Goal: Task Accomplishment & Management: Complete application form

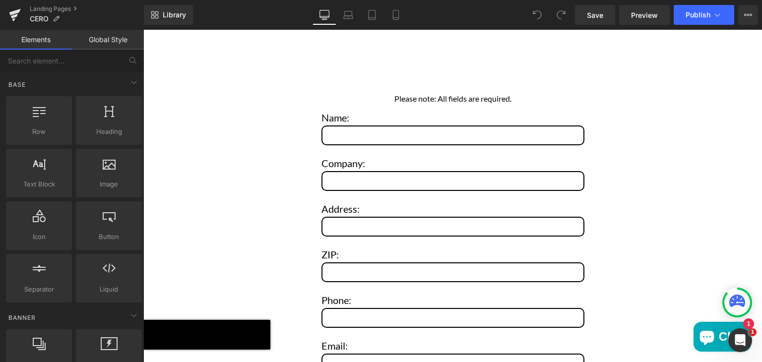
scroll to position [4147, 0]
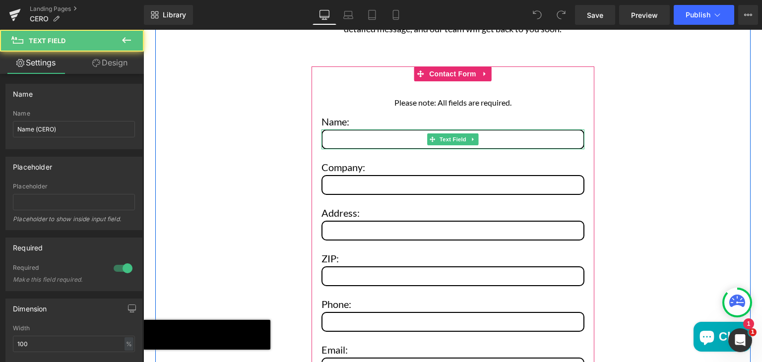
click at [349, 130] on input "Main content" at bounding box center [453, 140] width 263 height 20
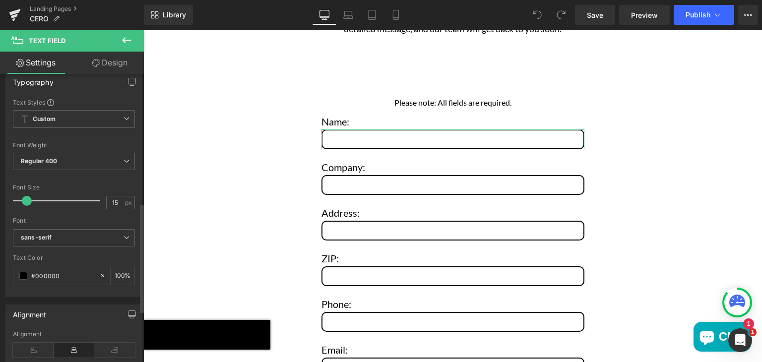
scroll to position [341, 0]
click at [89, 236] on b "sans-serif" at bounding box center [72, 236] width 103 height 8
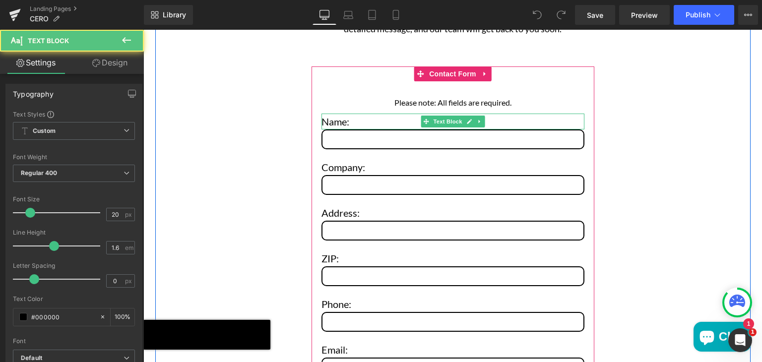
click at [329, 114] on p "Name:" at bounding box center [453, 122] width 263 height 16
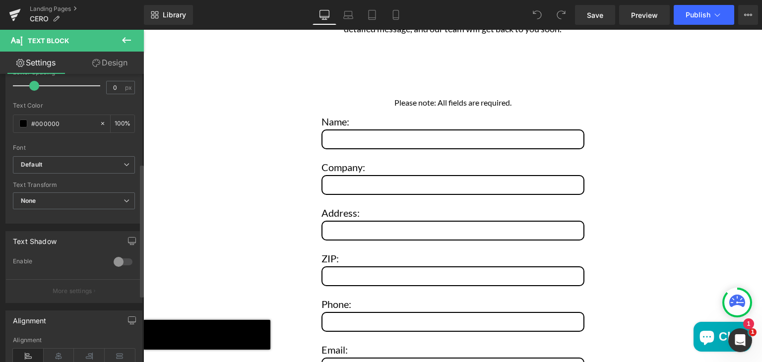
scroll to position [195, 0]
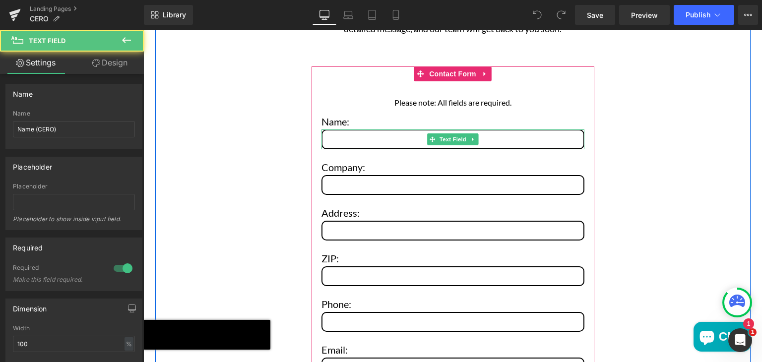
click at [387, 130] on input "Main content" at bounding box center [453, 140] width 263 height 20
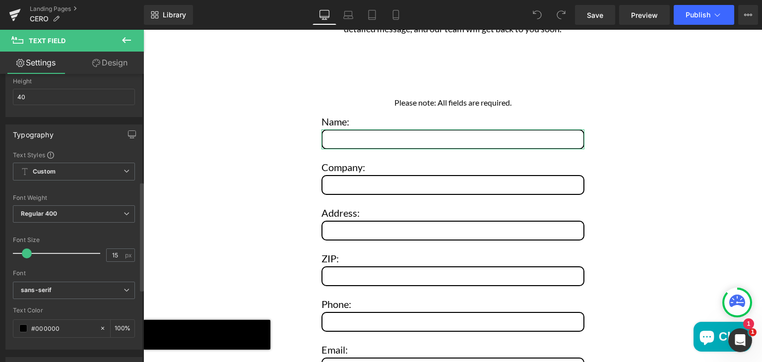
scroll to position [299, 0]
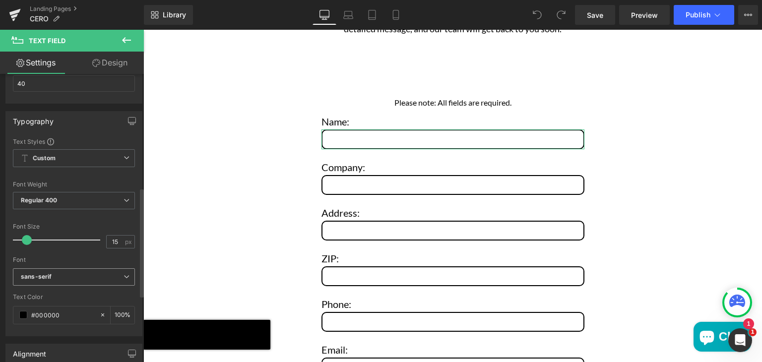
click at [54, 278] on b "sans-serif" at bounding box center [72, 277] width 103 height 8
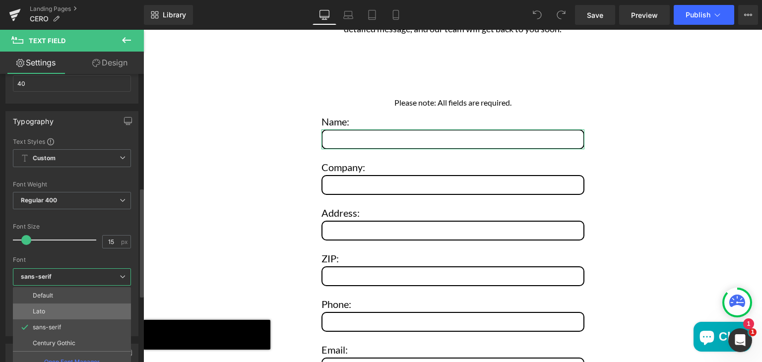
click at [44, 308] on p "Lato" at bounding box center [39, 311] width 12 height 7
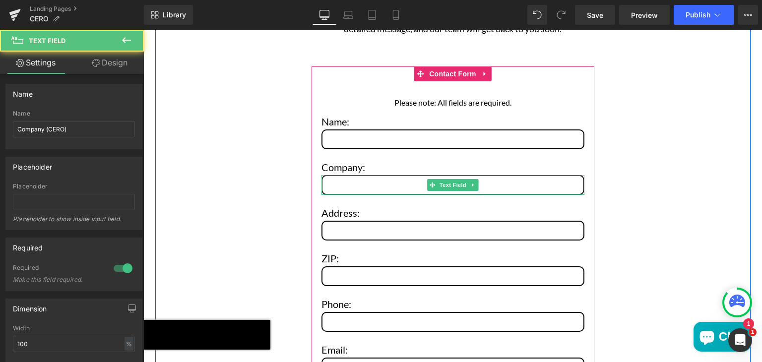
click at [372, 175] on input "Main content" at bounding box center [453, 185] width 263 height 20
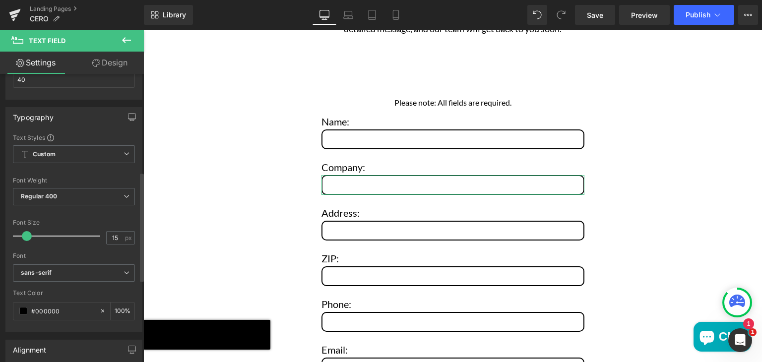
scroll to position [306, 0]
click at [59, 269] on b "sans-serif" at bounding box center [72, 271] width 103 height 8
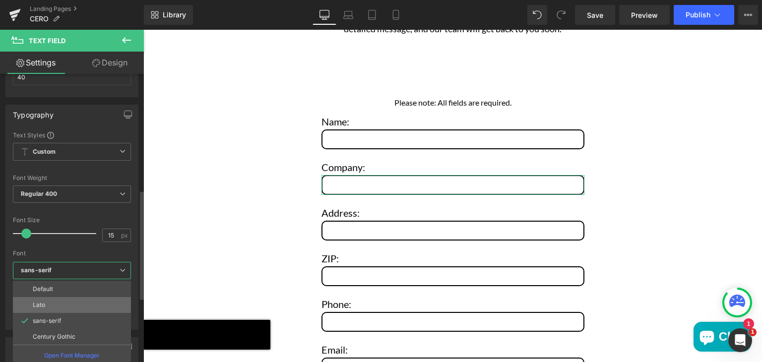
click at [48, 300] on li "Lato" at bounding box center [72, 305] width 118 height 16
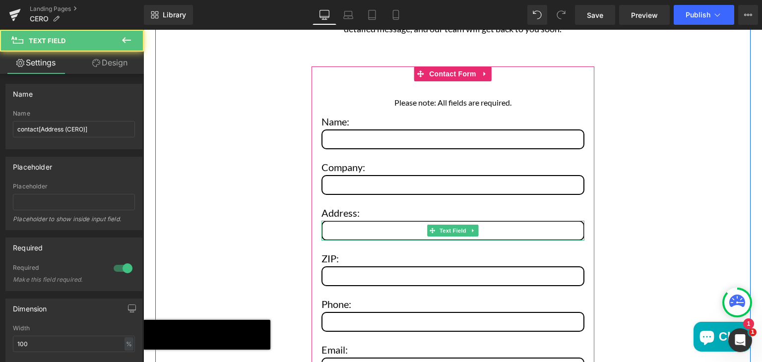
click at [340, 221] on input "Main content" at bounding box center [453, 231] width 263 height 20
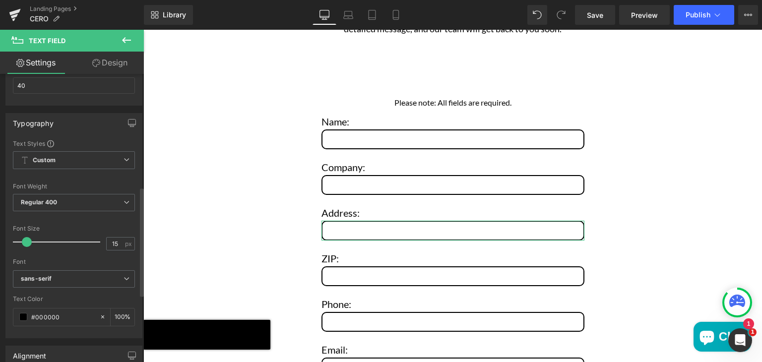
scroll to position [299, 0]
click at [63, 274] on b "sans-serif" at bounding box center [72, 277] width 103 height 8
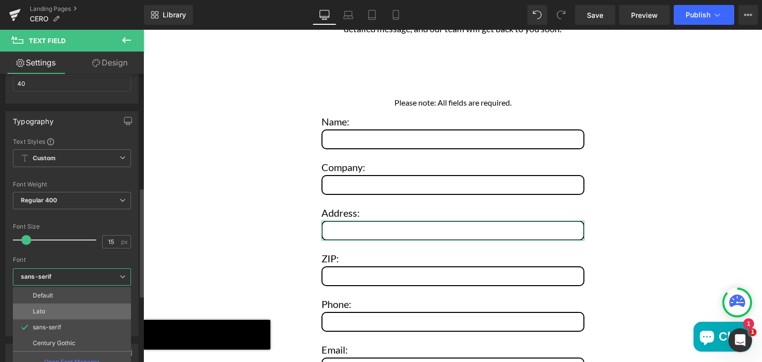
click at [53, 315] on li "Lato" at bounding box center [72, 312] width 118 height 16
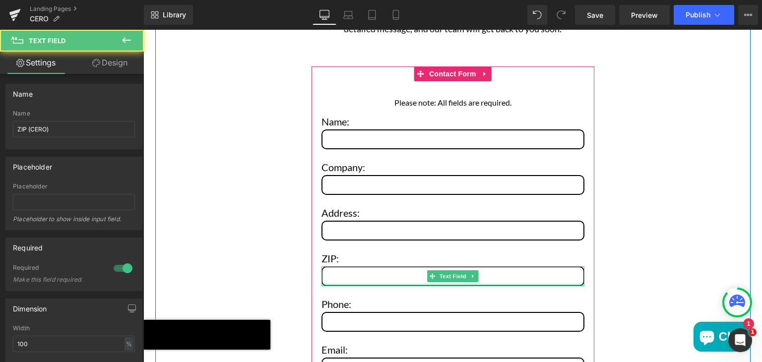
click at [337, 284] on div "Main content" at bounding box center [453, 285] width 263 height 2
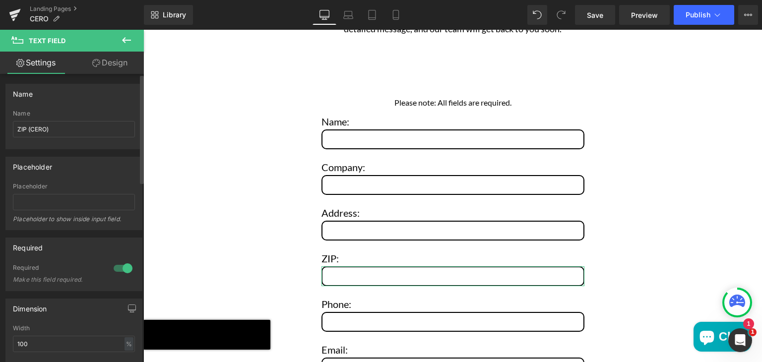
scroll to position [264, 0]
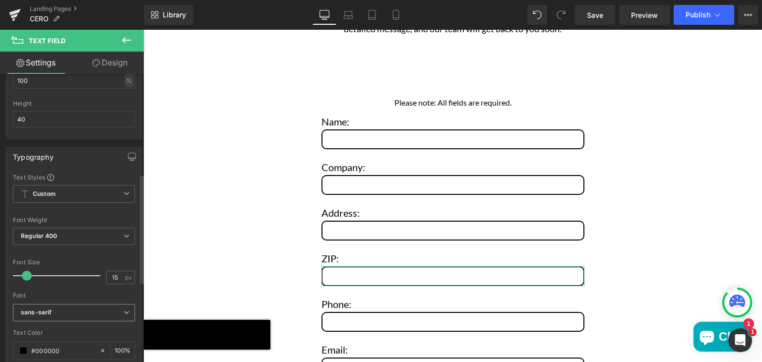
click at [59, 309] on b "sans-serif" at bounding box center [72, 313] width 103 height 8
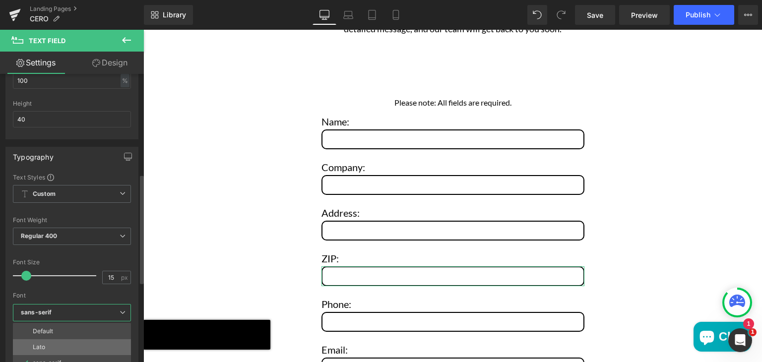
click at [40, 344] on p "Lato" at bounding box center [39, 347] width 12 height 7
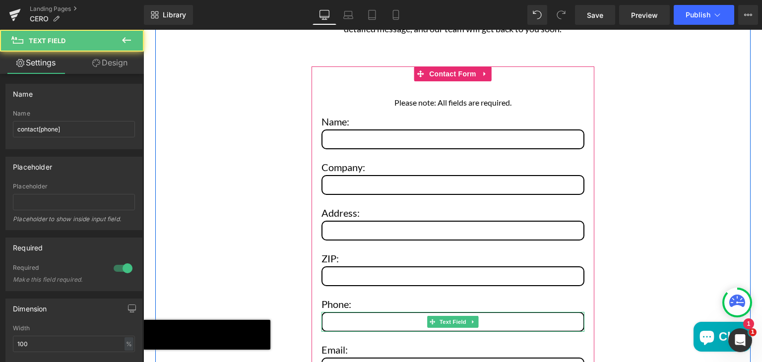
click at [349, 312] on input "Main content" at bounding box center [453, 322] width 263 height 20
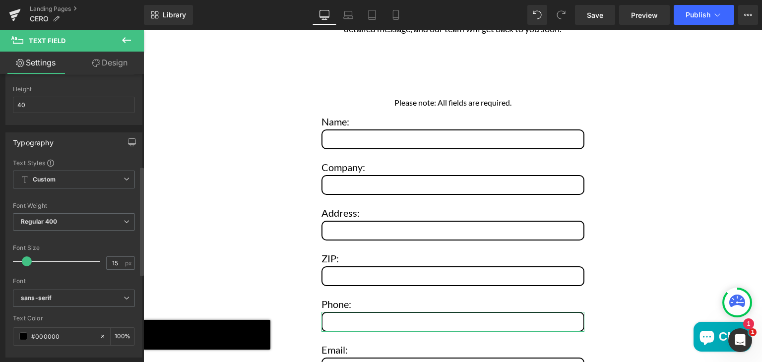
scroll to position [281, 0]
click at [55, 295] on b "sans-serif" at bounding box center [72, 295] width 103 height 8
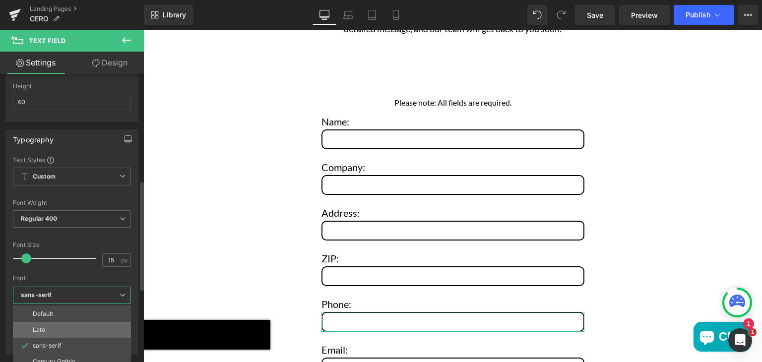
click at [45, 329] on li "Lato" at bounding box center [72, 330] width 118 height 16
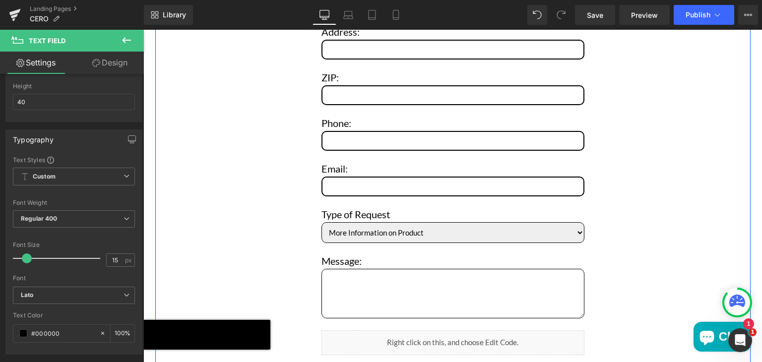
scroll to position [4329, 0]
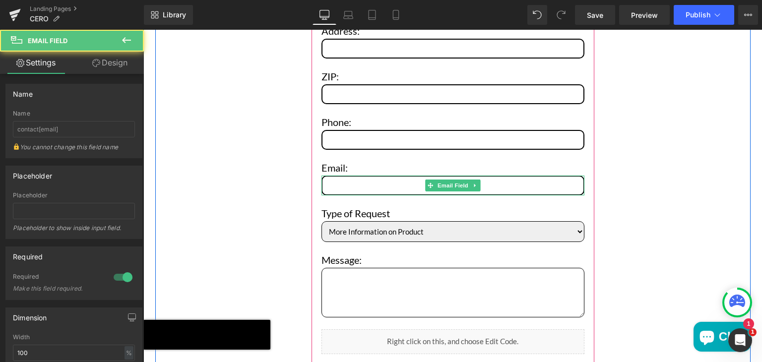
click at [369, 176] on input "Main content" at bounding box center [453, 186] width 263 height 20
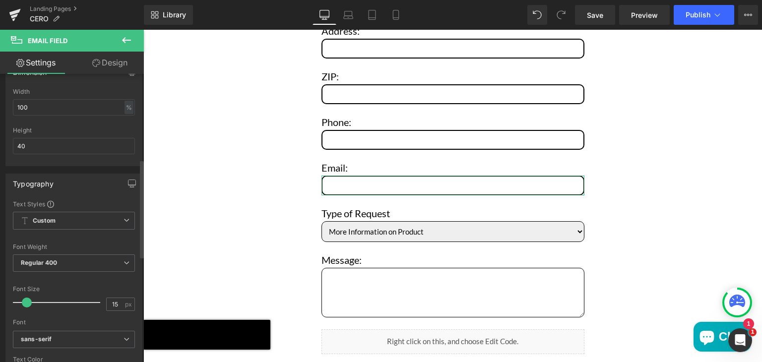
scroll to position [249, 0]
click at [65, 334] on b "sans-serif" at bounding box center [72, 336] width 103 height 8
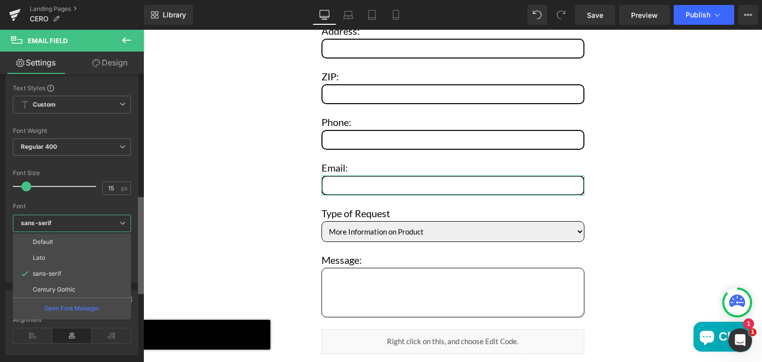
click at [141, 278] on b at bounding box center [141, 245] width 6 height 97
click at [74, 254] on li "Lato" at bounding box center [72, 257] width 118 height 16
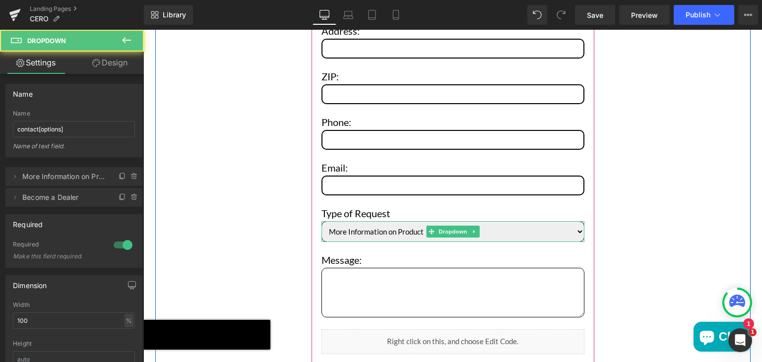
click at [334, 221] on select "More Information on Product Become a Dealer" at bounding box center [453, 231] width 263 height 21
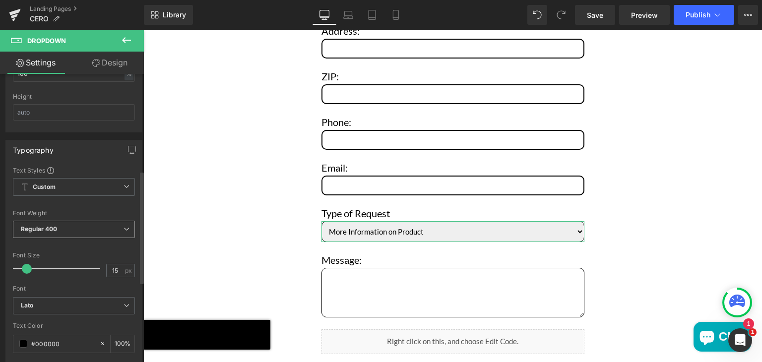
scroll to position [248, 0]
click at [40, 309] on span "Lato" at bounding box center [74, 304] width 122 height 17
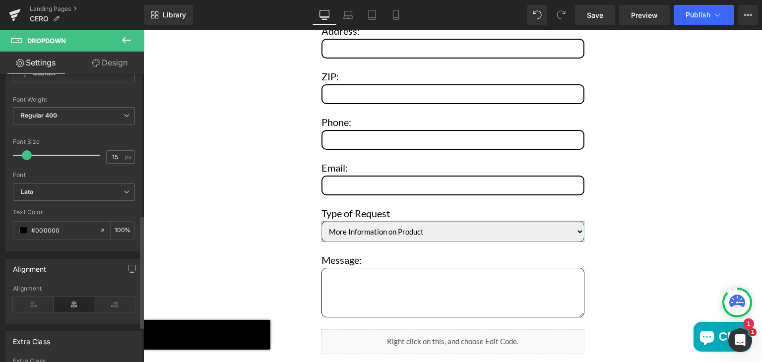
scroll to position [361, 0]
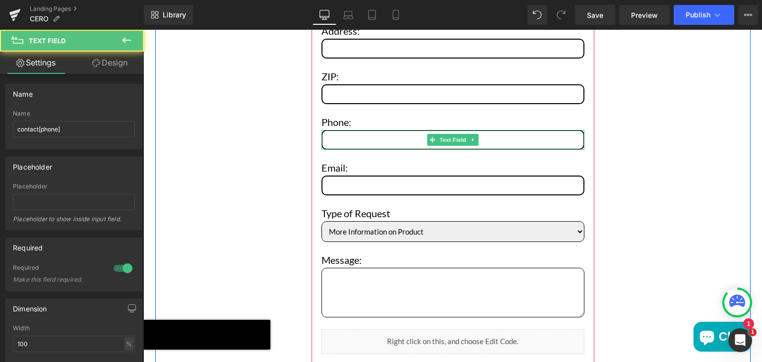
click at [359, 130] on input "Main content" at bounding box center [453, 140] width 263 height 20
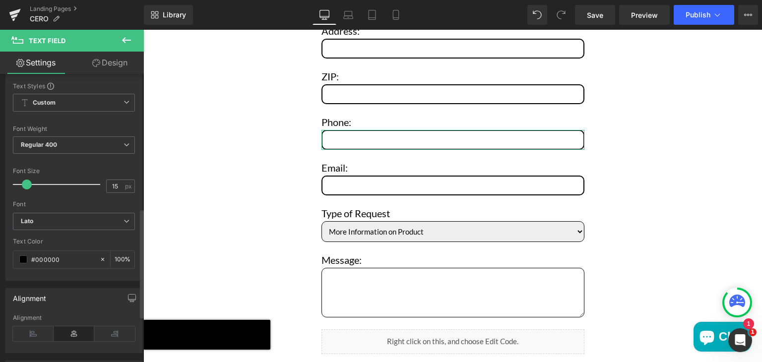
scroll to position [354, 0]
click at [596, 15] on span "Save" at bounding box center [595, 15] width 16 height 10
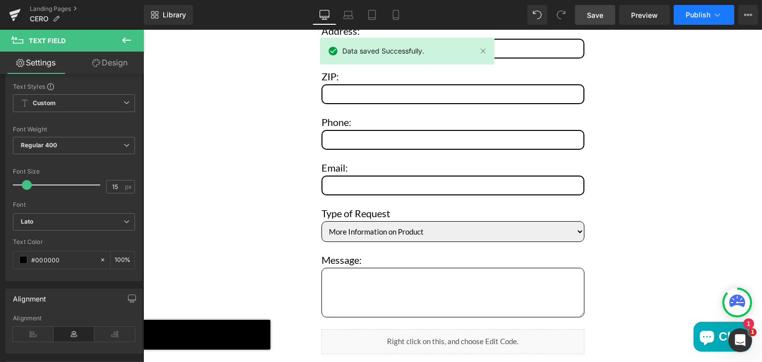
click at [687, 13] on span "Publish" at bounding box center [698, 15] width 25 height 8
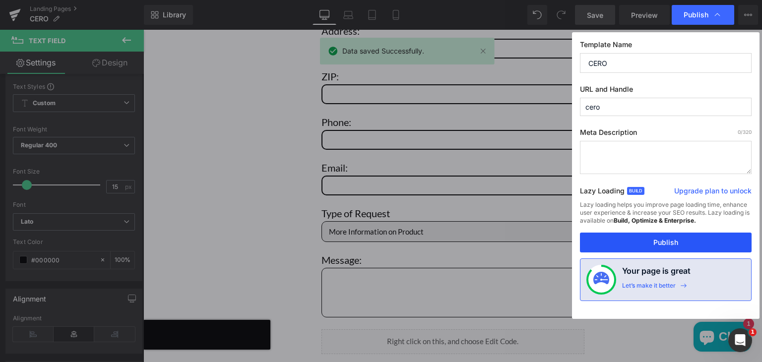
click at [600, 239] on button "Publish" at bounding box center [666, 243] width 172 height 20
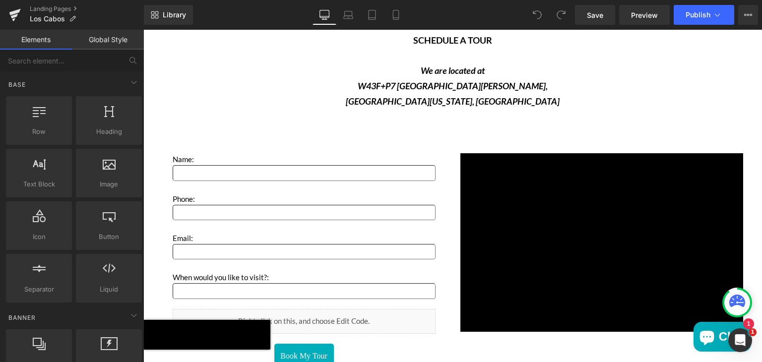
scroll to position [1506, 0]
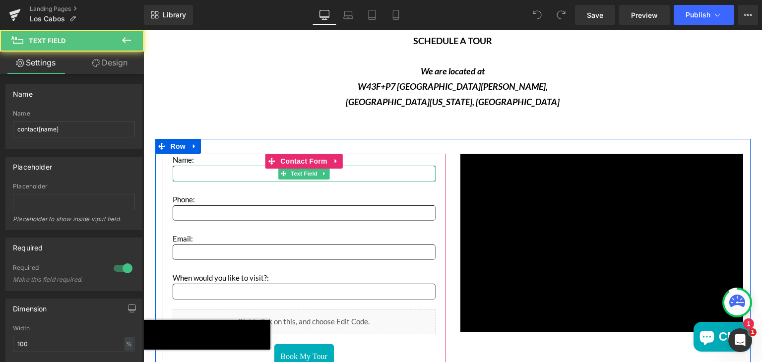
click at [250, 173] on input "Main content" at bounding box center [304, 173] width 263 height 15
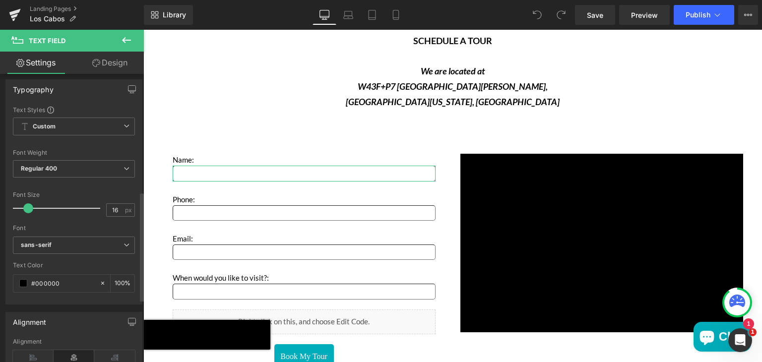
scroll to position [333, 0]
click at [71, 242] on b "sans-serif" at bounding box center [72, 243] width 103 height 8
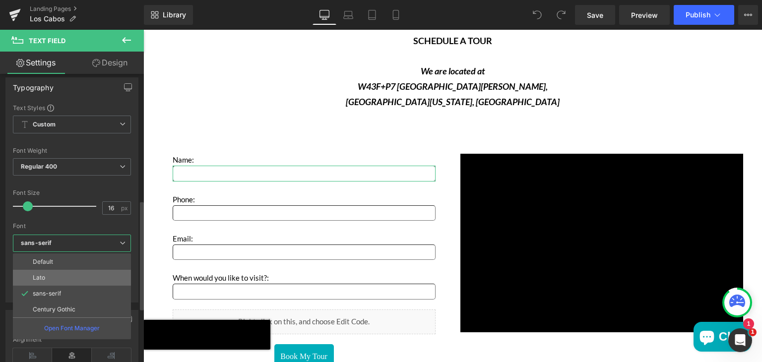
click at [46, 278] on li "Lato" at bounding box center [72, 278] width 118 height 16
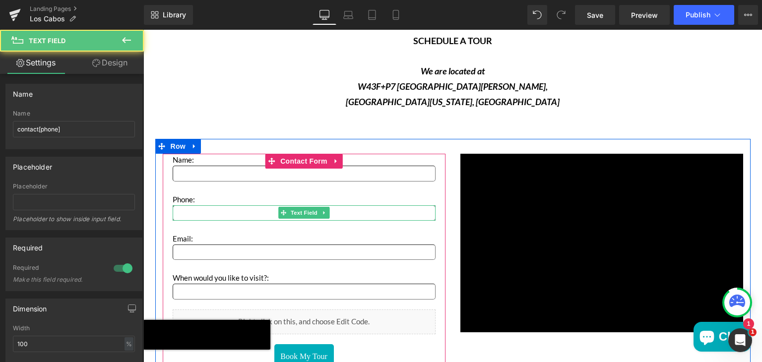
click at [224, 216] on input "Main content" at bounding box center [304, 213] width 263 height 15
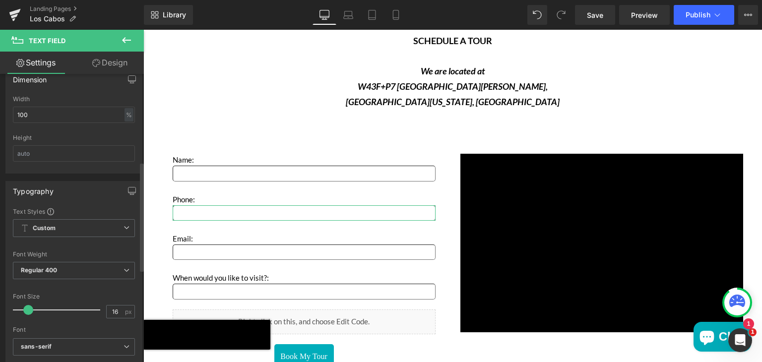
scroll to position [231, 0]
click at [48, 343] on icon "sans-serif" at bounding box center [36, 345] width 31 height 8
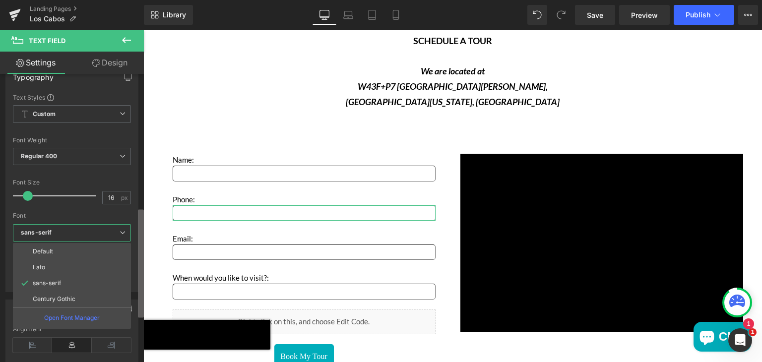
scroll to position [352, 0]
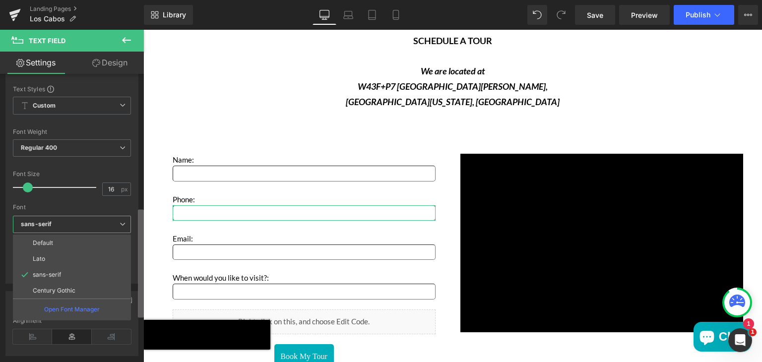
click at [137, 283] on div "Name contact[phone] Name contact[phone] Placeholder Placeholder Placeholder to …" at bounding box center [72, 220] width 144 height 293
click at [65, 257] on li "Lato" at bounding box center [72, 259] width 118 height 16
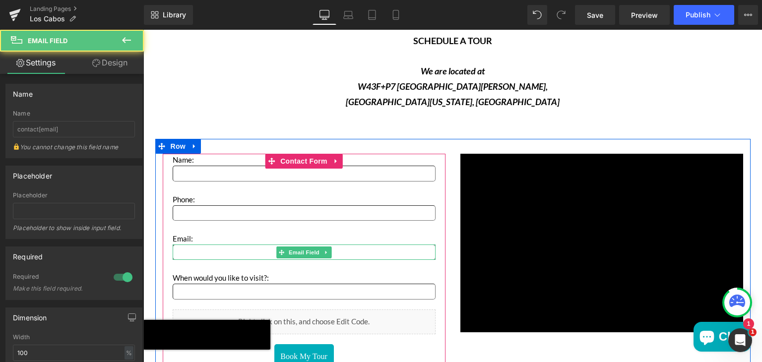
click at [201, 251] on input "Main content" at bounding box center [304, 252] width 263 height 15
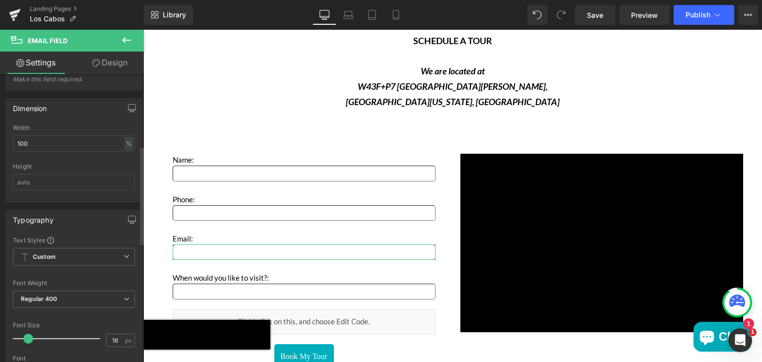
scroll to position [210, 0]
click at [51, 291] on span "Regular 400" at bounding box center [74, 298] width 122 height 17
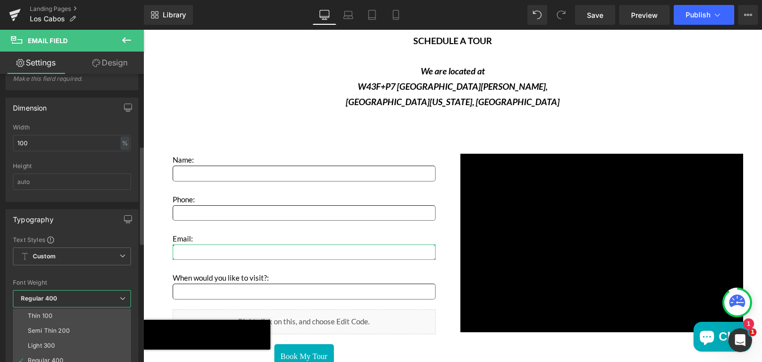
click at [58, 279] on div "Font Weight" at bounding box center [72, 282] width 118 height 7
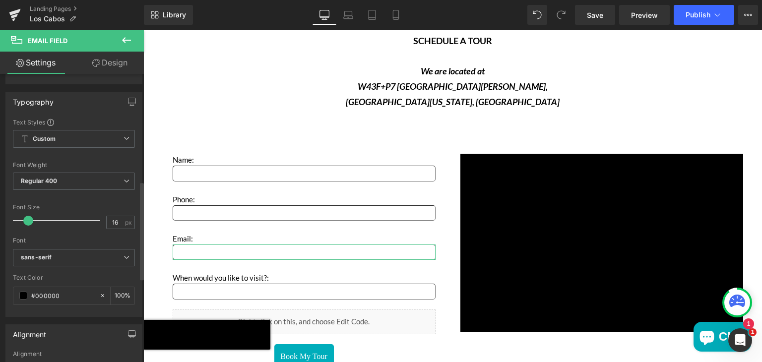
scroll to position [331, 0]
click at [44, 250] on icon "sans-serif" at bounding box center [36, 254] width 31 height 8
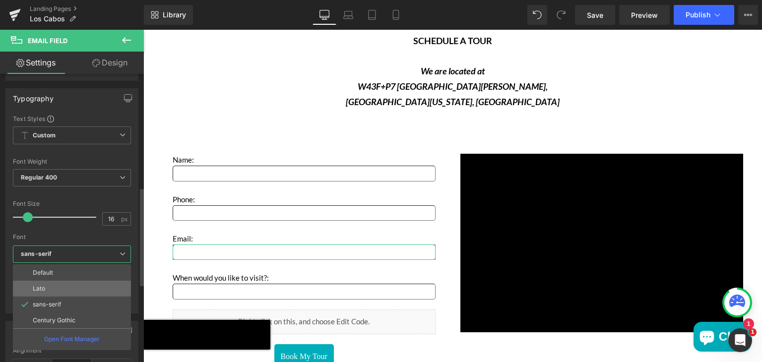
click at [42, 282] on li "Lato" at bounding box center [72, 289] width 118 height 16
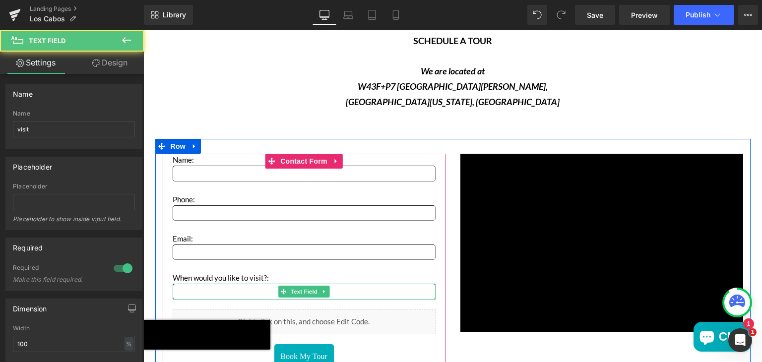
click at [177, 288] on input "Main content" at bounding box center [304, 291] width 263 height 15
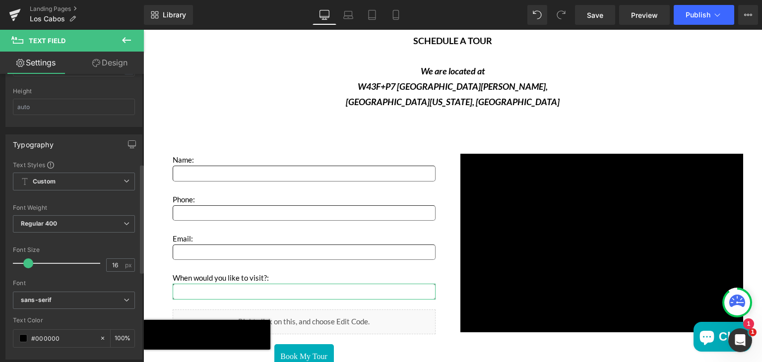
scroll to position [280, 0]
click at [54, 288] on span "sans-serif" at bounding box center [74, 296] width 122 height 17
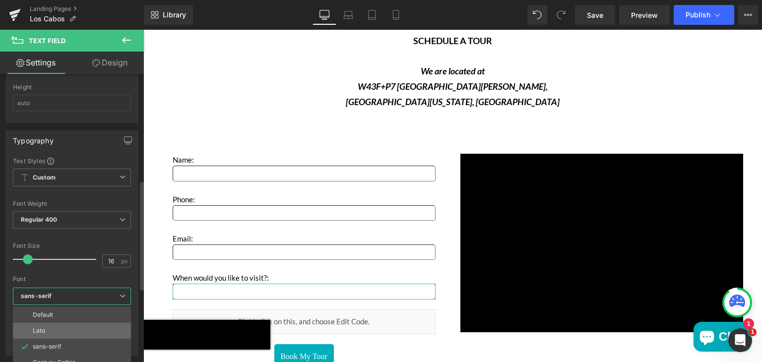
click at [41, 328] on p "Lato" at bounding box center [39, 331] width 12 height 7
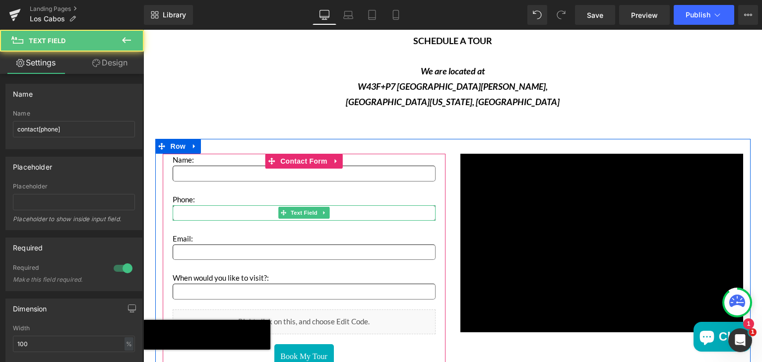
click at [236, 211] on input "Main content" at bounding box center [304, 213] width 263 height 15
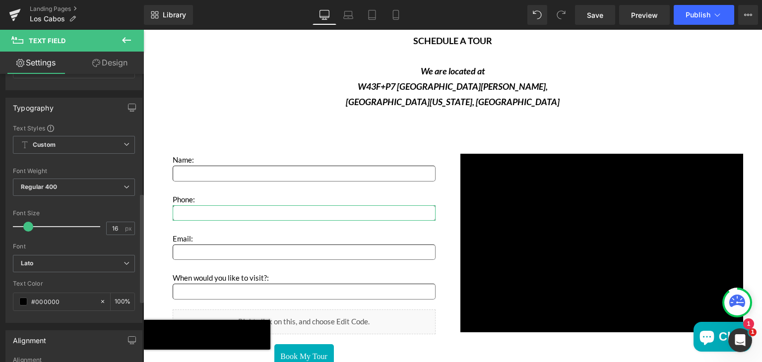
scroll to position [315, 0]
click at [603, 12] on span "Save" at bounding box center [595, 15] width 16 height 10
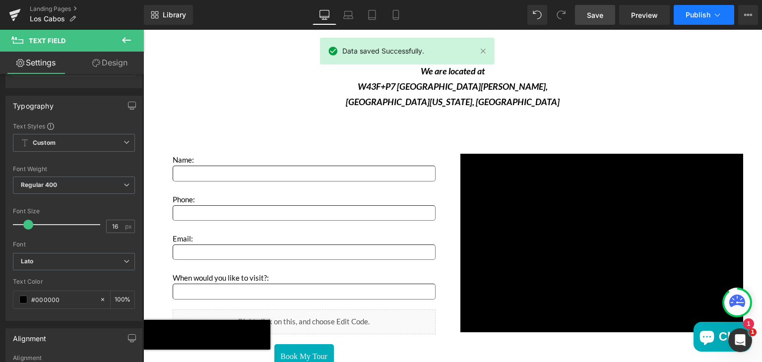
click at [686, 15] on span "Publish" at bounding box center [698, 15] width 25 height 8
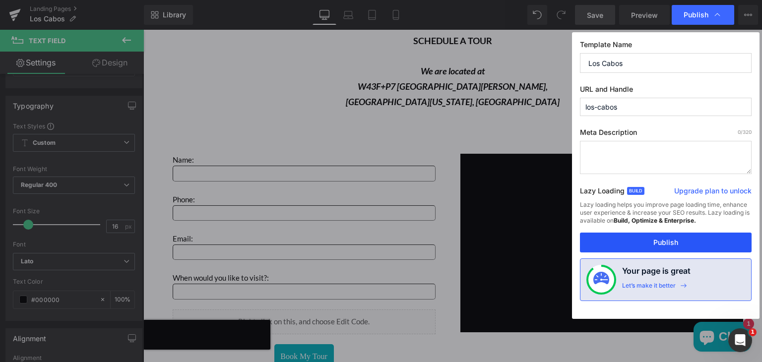
click at [619, 243] on button "Publish" at bounding box center [666, 243] width 172 height 20
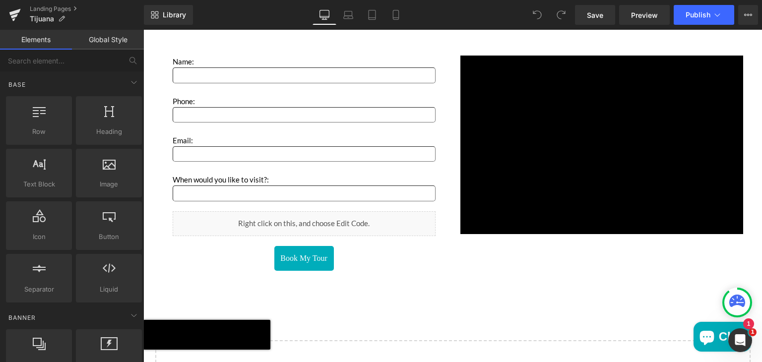
scroll to position [1606, 0]
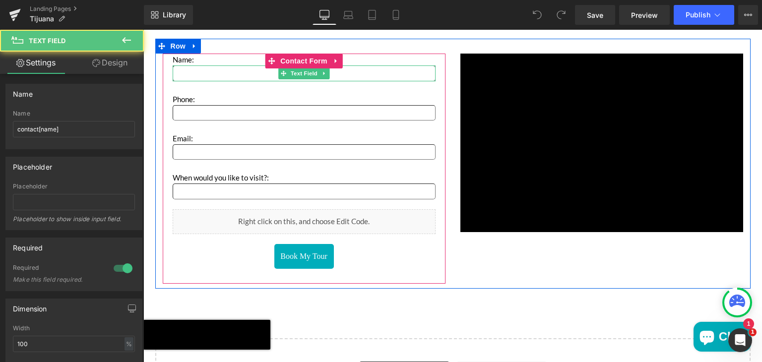
click at [228, 74] on input "Main content" at bounding box center [304, 73] width 263 height 15
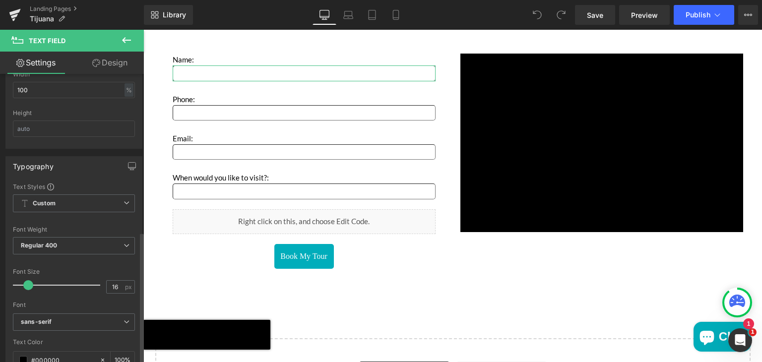
scroll to position [380, 0]
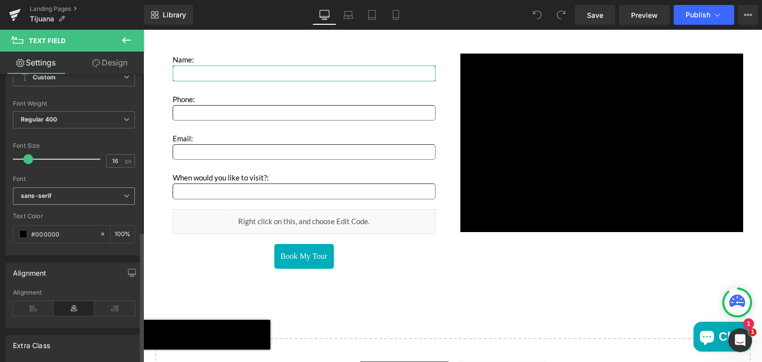
click at [54, 200] on span "sans-serif" at bounding box center [74, 196] width 122 height 17
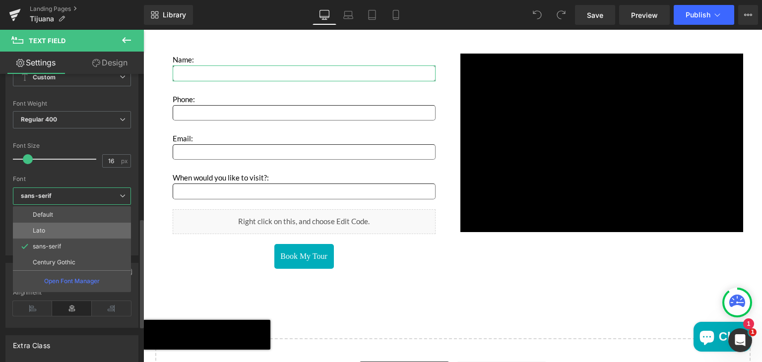
click at [42, 228] on p "Lato" at bounding box center [39, 230] width 12 height 7
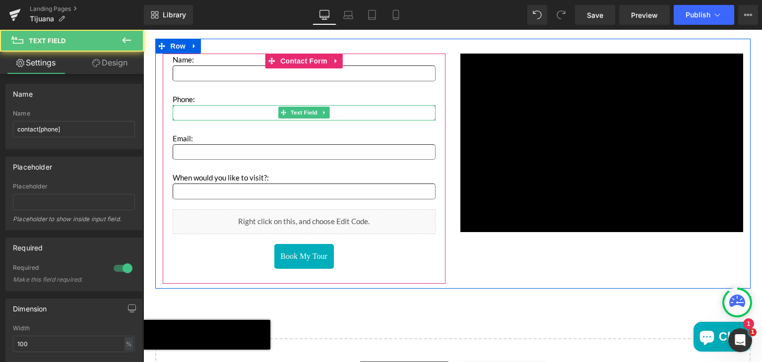
click at [187, 109] on input "Main content" at bounding box center [304, 112] width 263 height 15
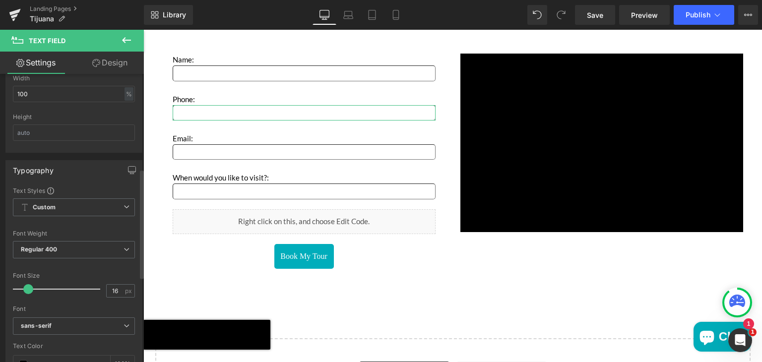
scroll to position [251, 0]
click at [58, 321] on b "sans-serif" at bounding box center [72, 325] width 103 height 8
click at [44, 353] on li "Lato" at bounding box center [72, 360] width 118 height 16
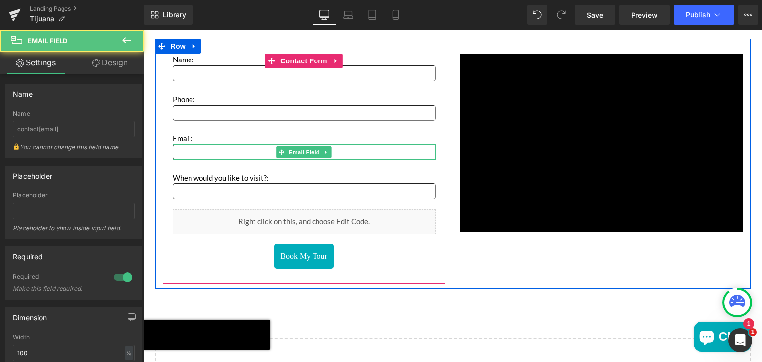
click at [192, 149] on input "Main content" at bounding box center [304, 151] width 263 height 15
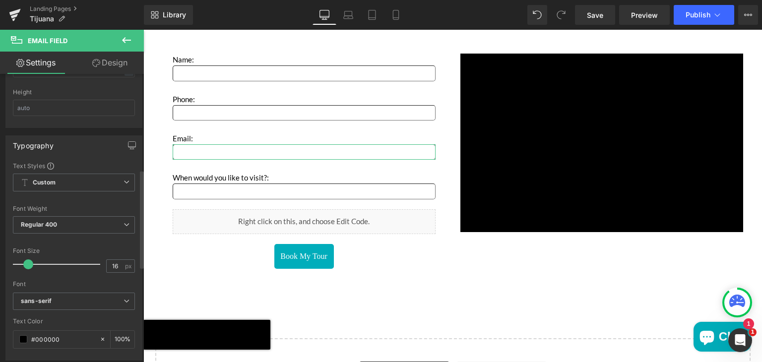
scroll to position [285, 0]
click at [54, 300] on b "sans-serif" at bounding box center [72, 300] width 103 height 8
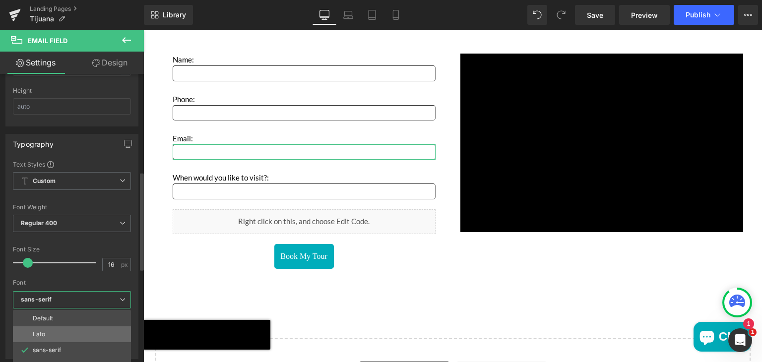
click at [43, 331] on p "Lato" at bounding box center [39, 334] width 12 height 7
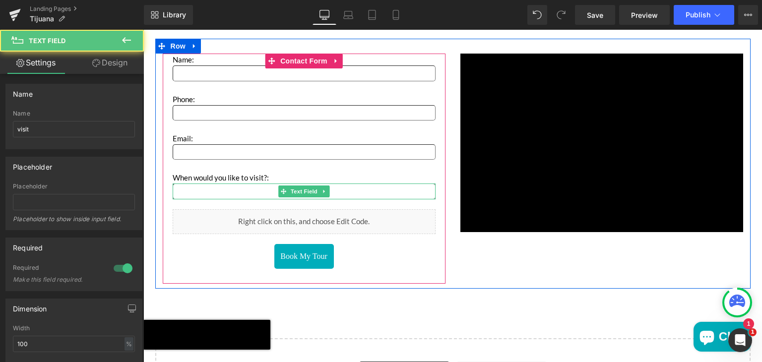
click at [185, 194] on input "Main content" at bounding box center [304, 191] width 263 height 15
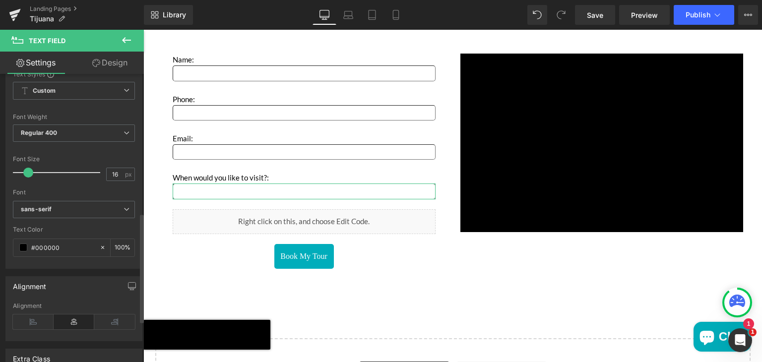
scroll to position [390, 0]
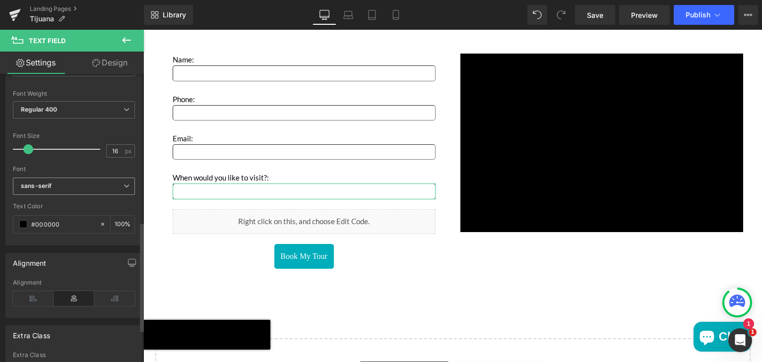
click at [73, 186] on b "sans-serif" at bounding box center [72, 186] width 103 height 8
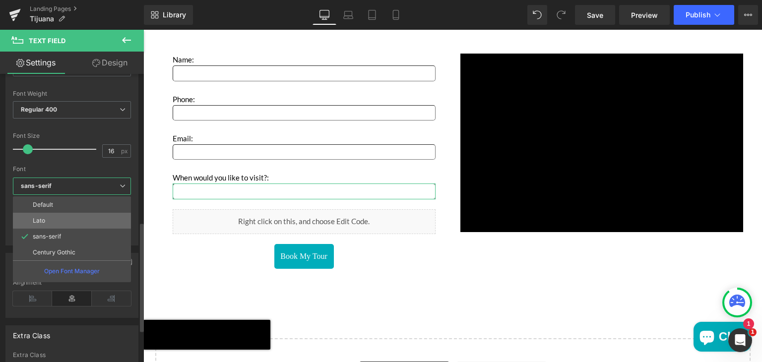
click at [55, 222] on li "Lato" at bounding box center [72, 221] width 118 height 16
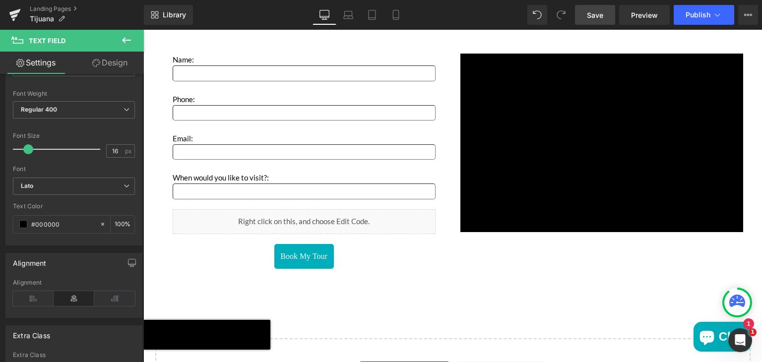
click at [601, 6] on link "Save" at bounding box center [595, 15] width 40 height 20
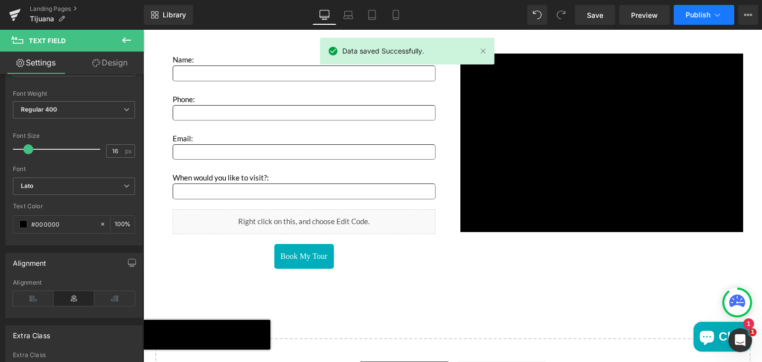
click at [684, 13] on button "Publish" at bounding box center [704, 15] width 61 height 20
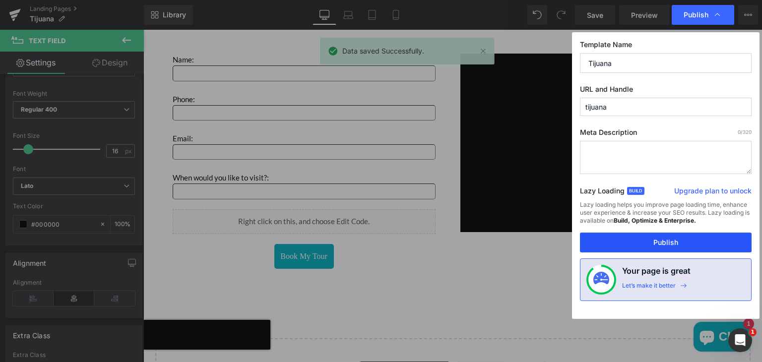
click at [625, 243] on button "Publish" at bounding box center [666, 243] width 172 height 20
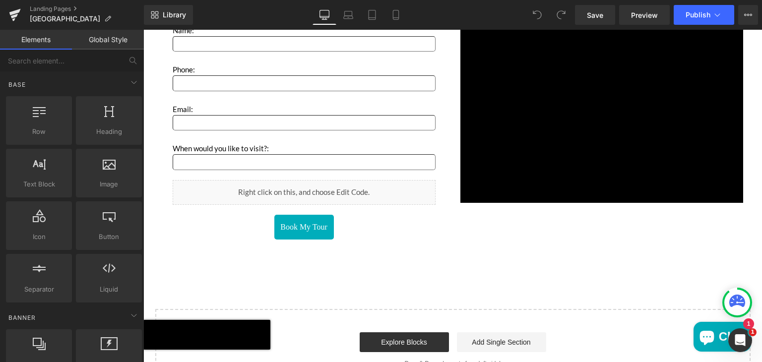
scroll to position [1667, 0]
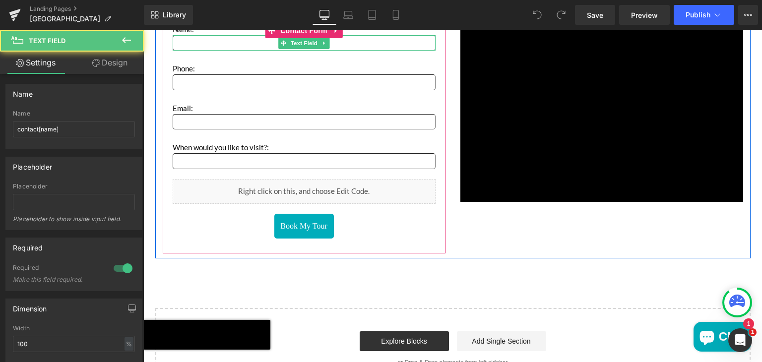
click at [231, 43] on input "Main content" at bounding box center [304, 42] width 263 height 15
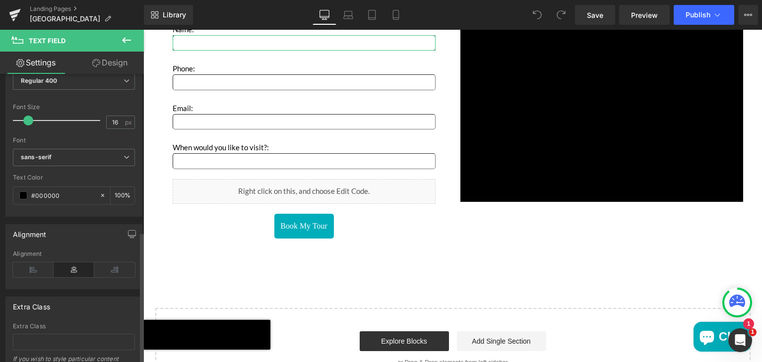
scroll to position [443, 0]
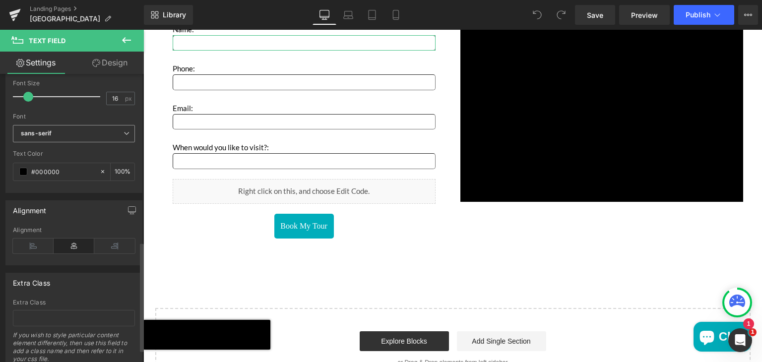
click at [57, 130] on b "sans-serif" at bounding box center [72, 134] width 103 height 8
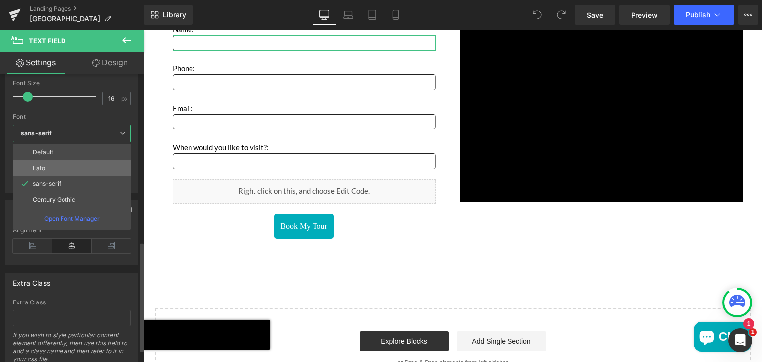
click at [48, 163] on li "Lato" at bounding box center [72, 168] width 118 height 16
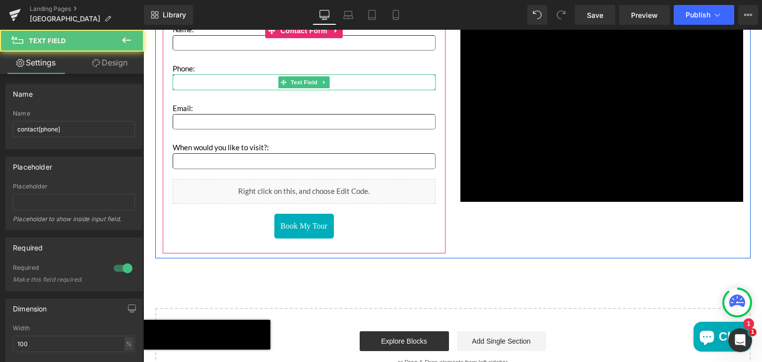
click at [186, 79] on input "Main content" at bounding box center [304, 81] width 263 height 15
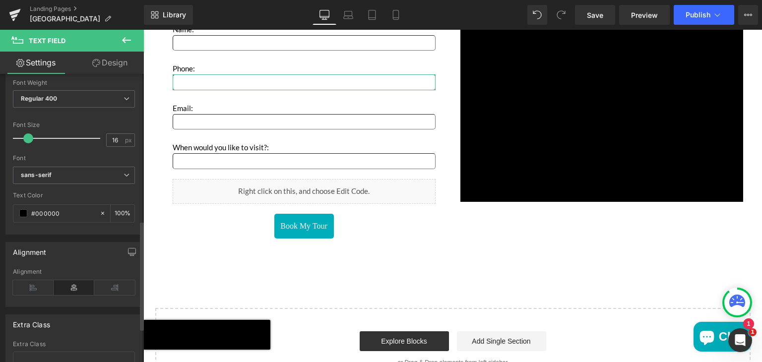
scroll to position [405, 0]
click at [44, 174] on span "sans-serif" at bounding box center [74, 171] width 122 height 17
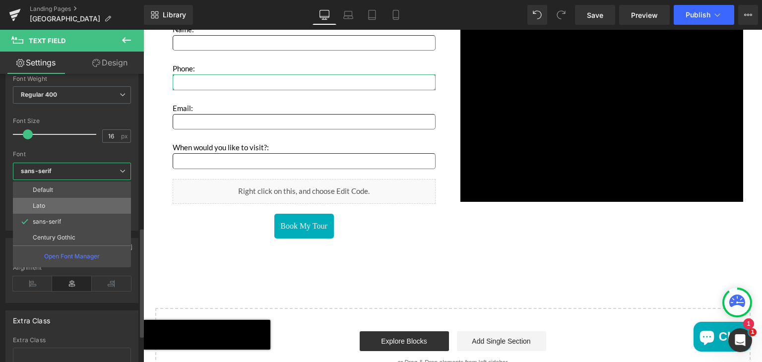
click at [37, 200] on li "Lato" at bounding box center [72, 206] width 118 height 16
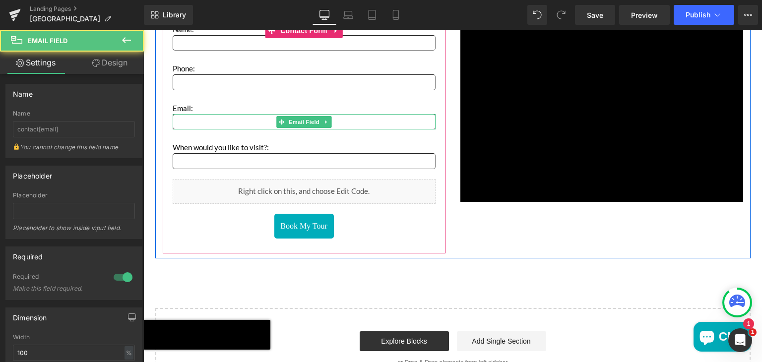
click at [176, 122] on input "Main content" at bounding box center [304, 121] width 263 height 15
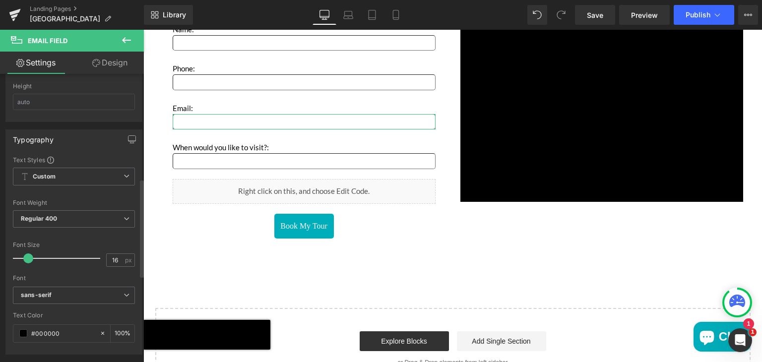
scroll to position [316, 0]
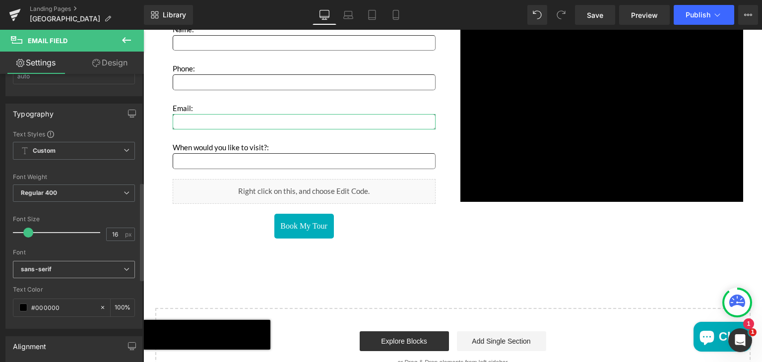
click at [50, 266] on icon "sans-serif" at bounding box center [36, 270] width 31 height 8
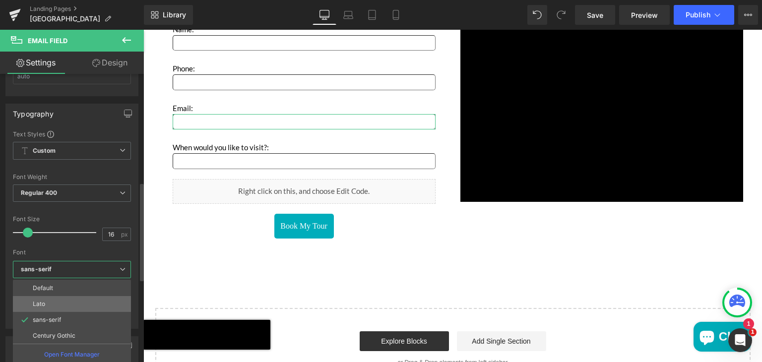
click at [44, 301] on p "Lato" at bounding box center [39, 304] width 12 height 7
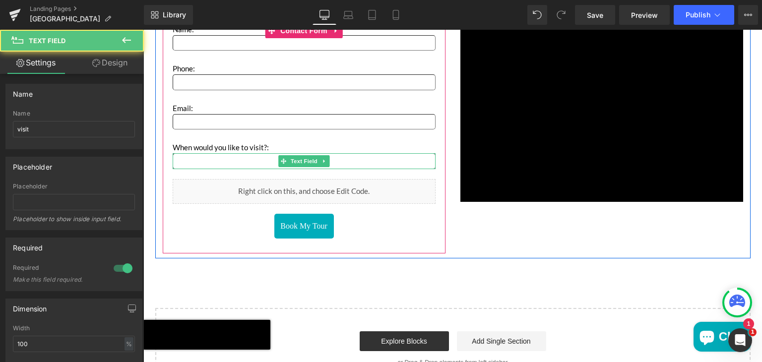
click at [212, 162] on input "Main content" at bounding box center [304, 160] width 263 height 15
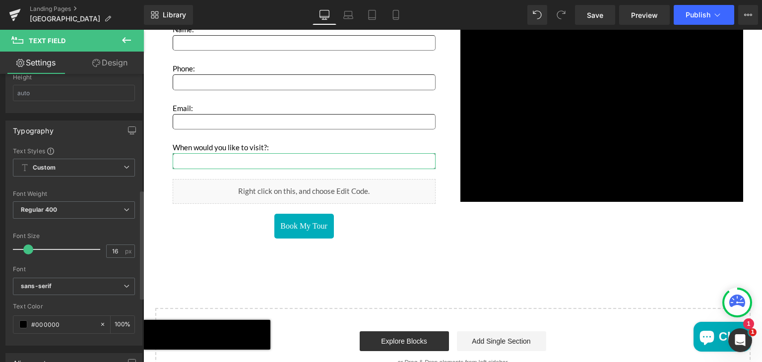
scroll to position [318, 0]
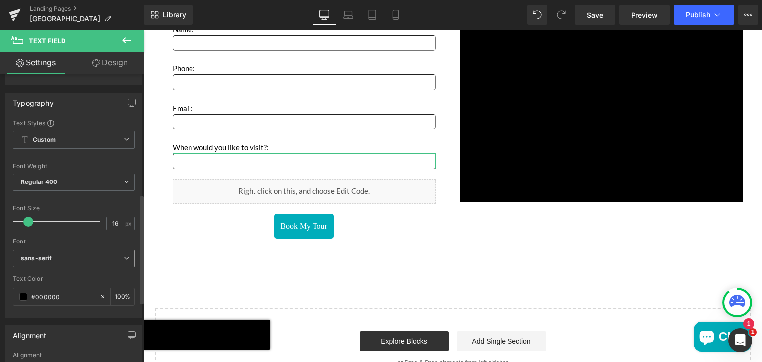
click at [50, 257] on icon "sans-serif" at bounding box center [36, 259] width 31 height 8
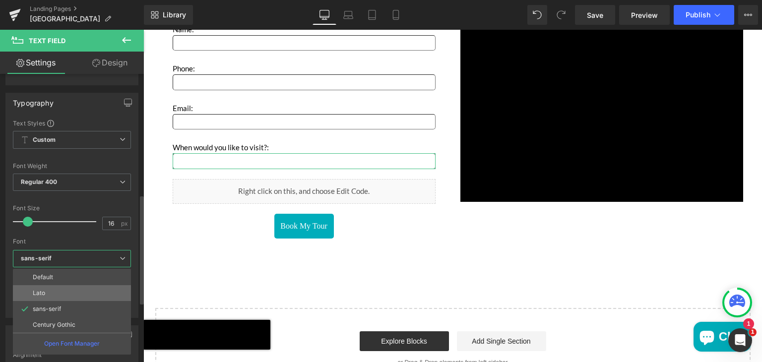
click at [42, 291] on p "Lato" at bounding box center [39, 293] width 12 height 7
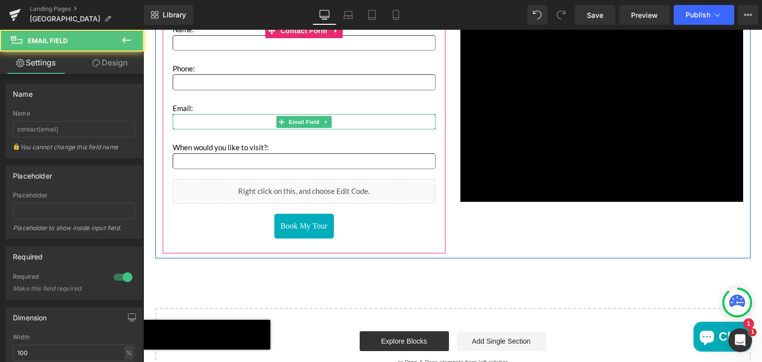
click at [187, 122] on input "Main content" at bounding box center [304, 121] width 263 height 15
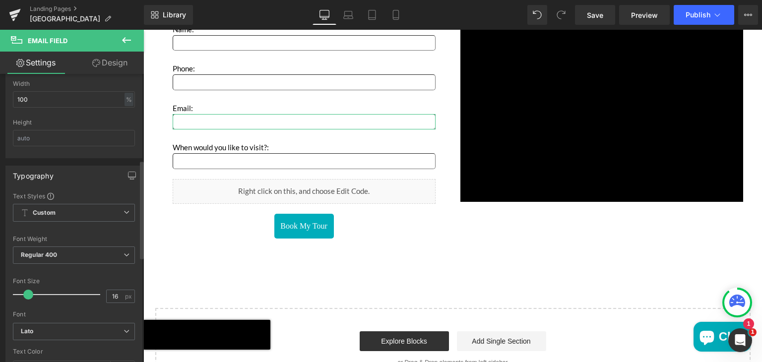
scroll to position [255, 0]
click at [593, 14] on span "Save" at bounding box center [595, 15] width 16 height 10
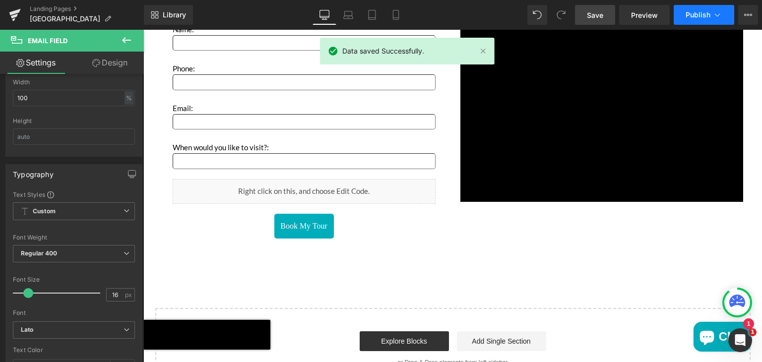
click at [690, 11] on span "Publish" at bounding box center [698, 15] width 25 height 8
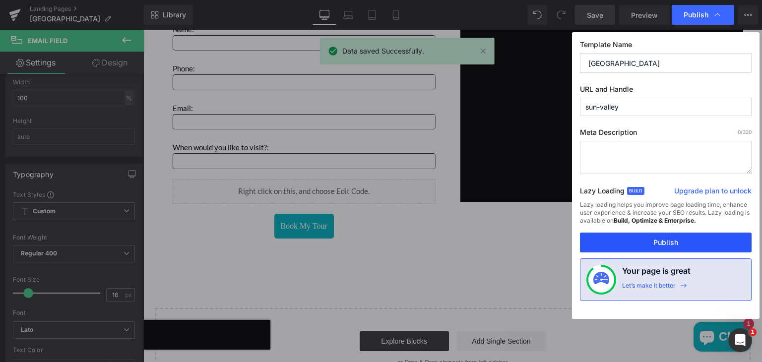
click at [627, 241] on button "Publish" at bounding box center [666, 243] width 172 height 20
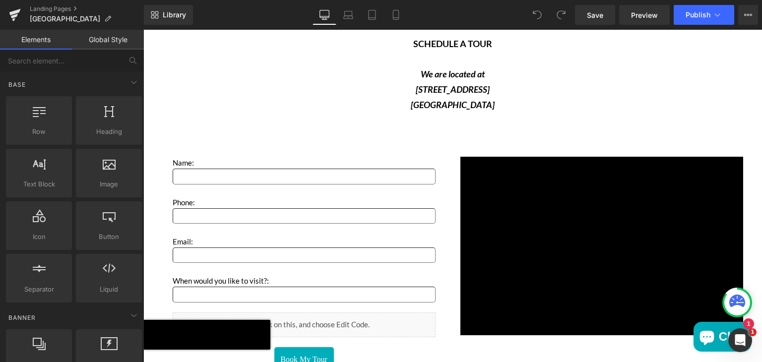
scroll to position [1501, 0]
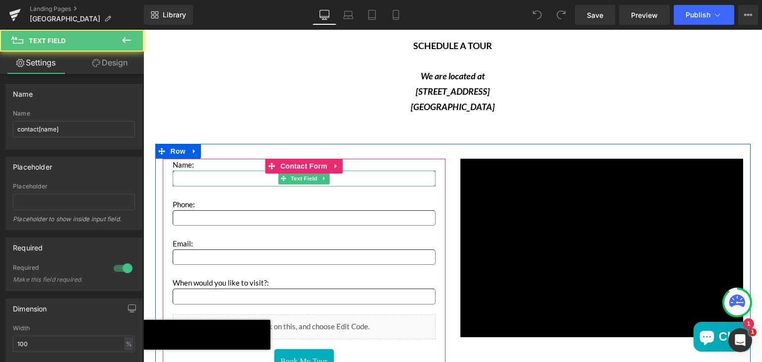
click at [262, 178] on input "Main content" at bounding box center [304, 178] width 263 height 15
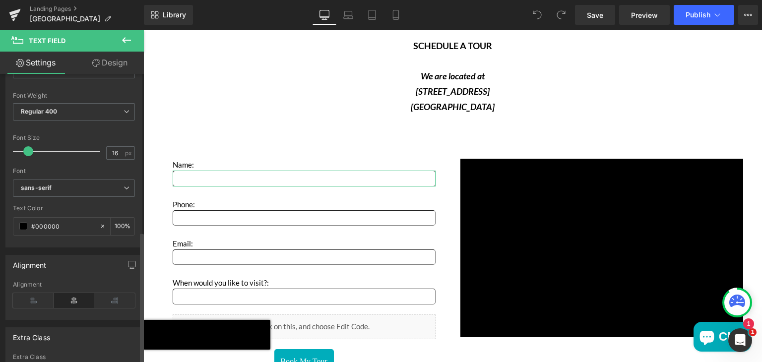
scroll to position [391, 0]
click at [45, 187] on icon "sans-serif" at bounding box center [36, 186] width 31 height 8
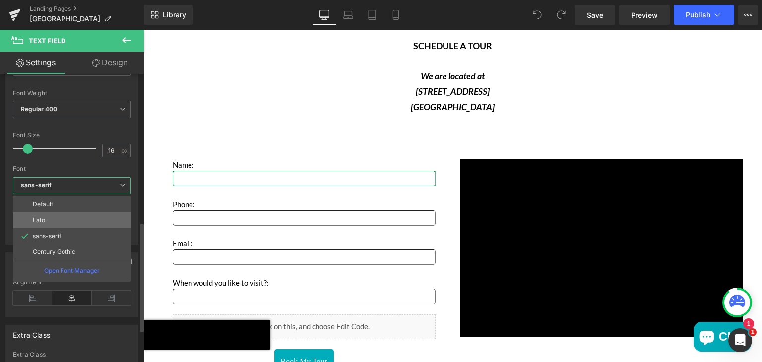
click at [38, 220] on p "Lato" at bounding box center [39, 220] width 12 height 7
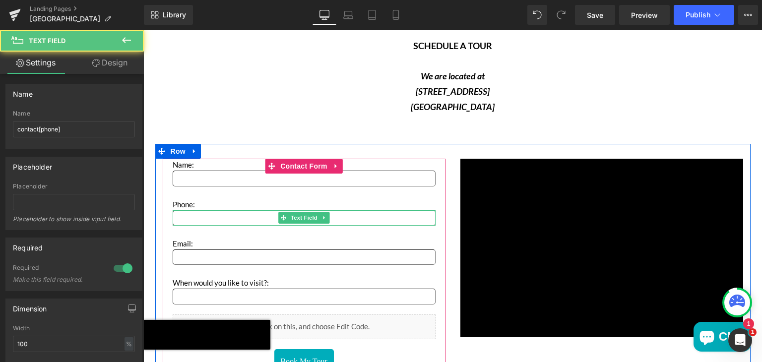
click at [189, 214] on input "Main content" at bounding box center [304, 217] width 263 height 15
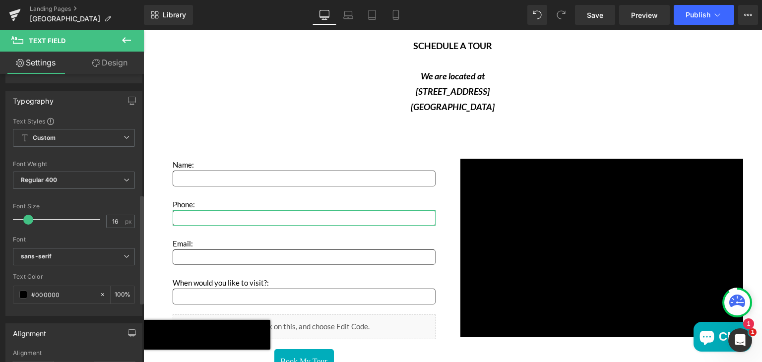
scroll to position [322, 0]
click at [61, 253] on b "sans-serif" at bounding box center [72, 255] width 103 height 8
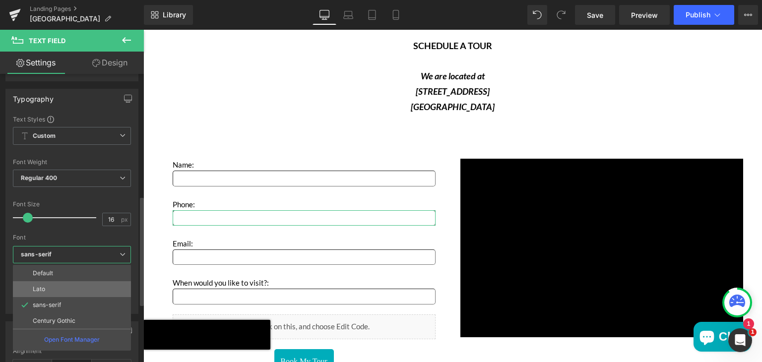
click at [39, 287] on p "Lato" at bounding box center [39, 289] width 12 height 7
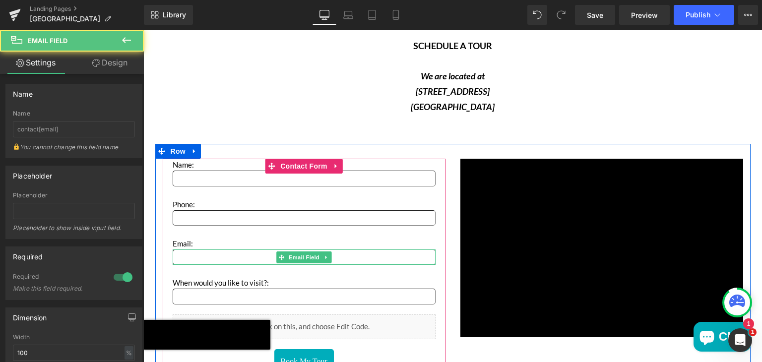
click at [200, 257] on input "Main content" at bounding box center [304, 257] width 263 height 15
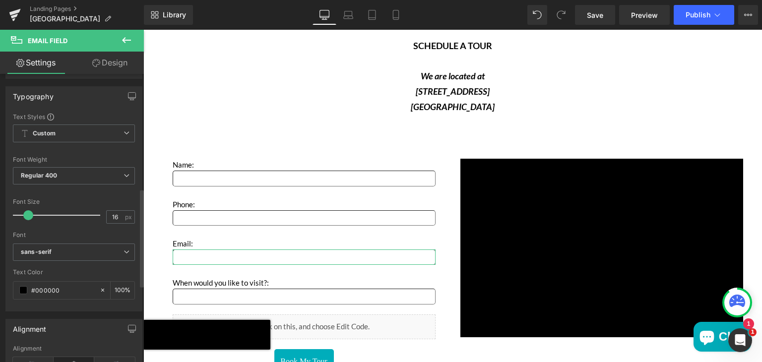
scroll to position [336, 0]
click at [64, 246] on b "sans-serif" at bounding box center [72, 250] width 103 height 8
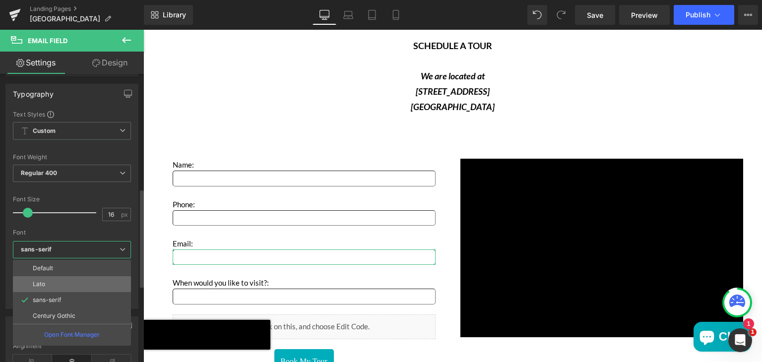
click at [36, 282] on p "Lato" at bounding box center [39, 284] width 12 height 7
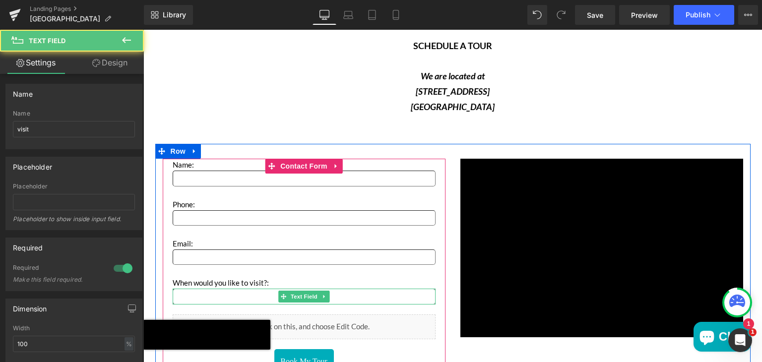
click at [205, 293] on input "Main content" at bounding box center [304, 296] width 263 height 15
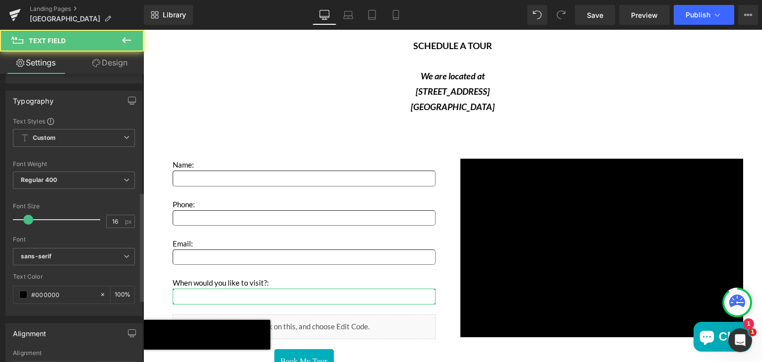
scroll to position [326, 0]
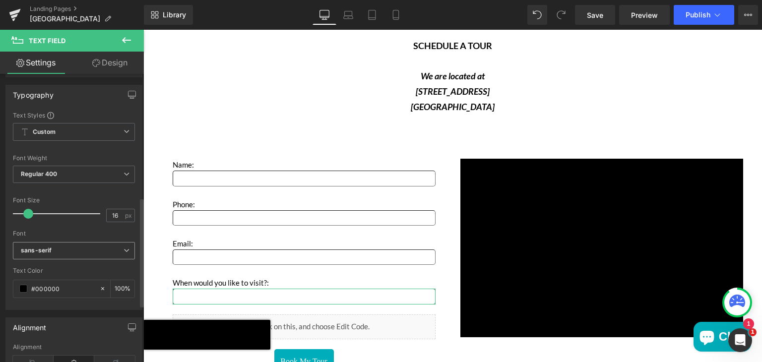
click at [80, 249] on b "sans-serif" at bounding box center [72, 251] width 103 height 8
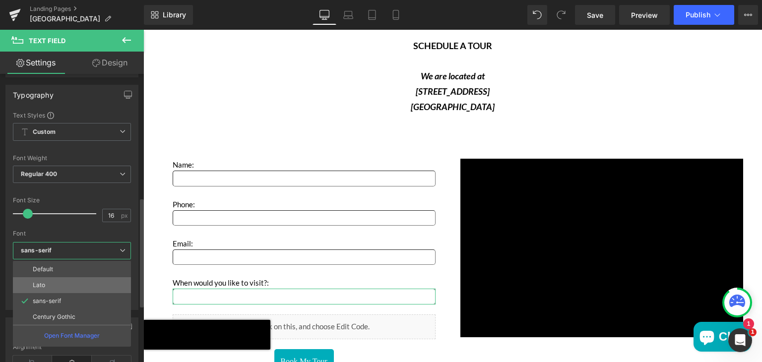
click at [52, 280] on li "Lato" at bounding box center [72, 285] width 118 height 16
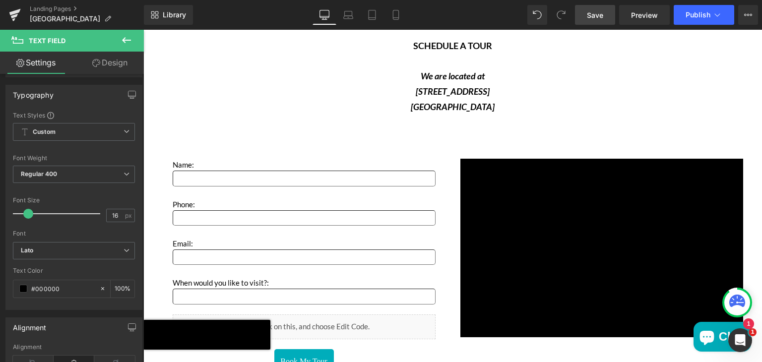
click at [602, 16] on span "Save" at bounding box center [595, 15] width 16 height 10
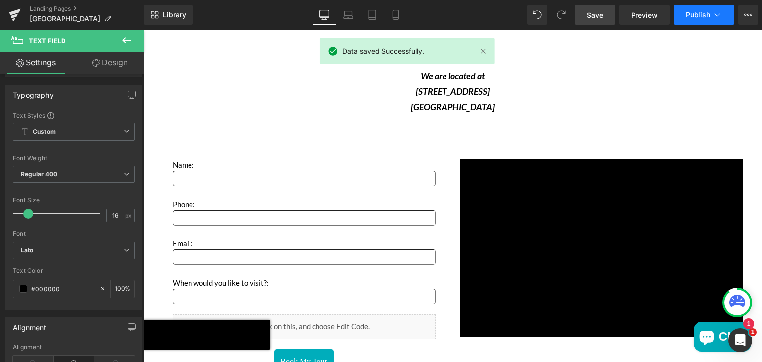
click at [692, 8] on button "Publish" at bounding box center [704, 15] width 61 height 20
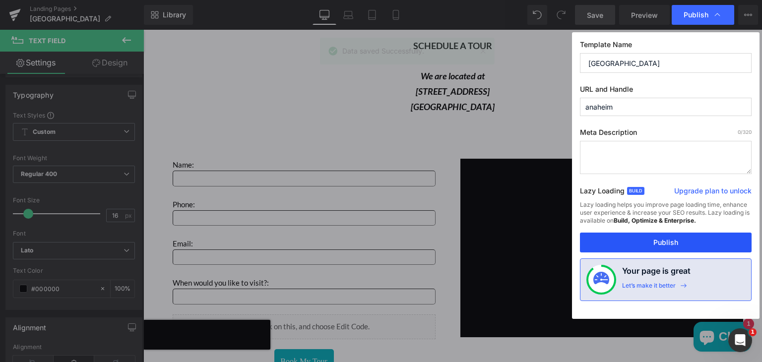
click at [617, 239] on button "Publish" at bounding box center [666, 243] width 172 height 20
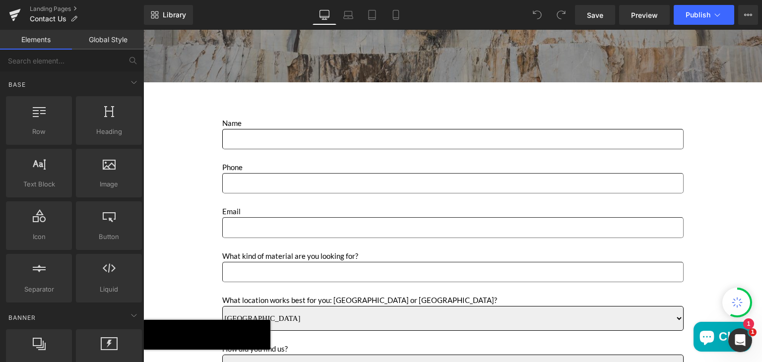
scroll to position [296, 0]
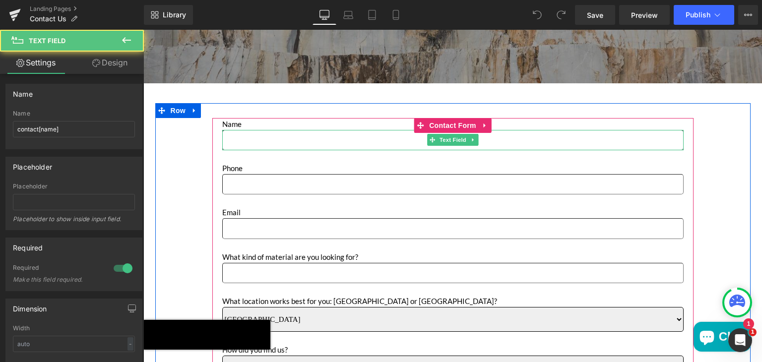
click at [291, 139] on input "Main content" at bounding box center [453, 140] width 462 height 20
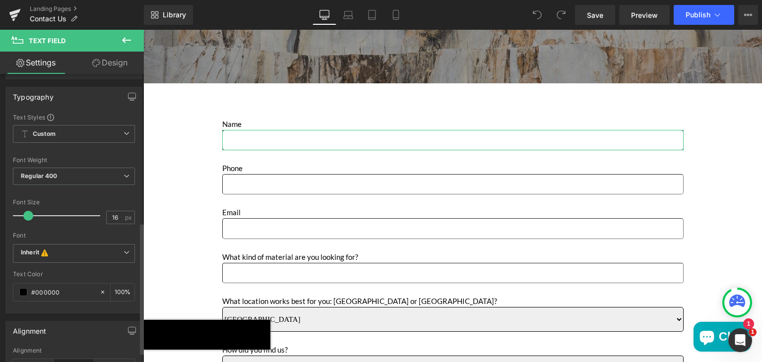
scroll to position [324, 0]
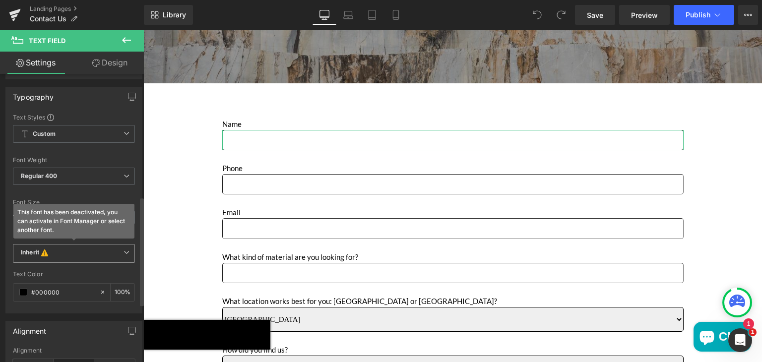
click at [70, 251] on b "Inherit This font has been deactivated, you can activate in Font Manager or sel…" at bounding box center [72, 254] width 103 height 10
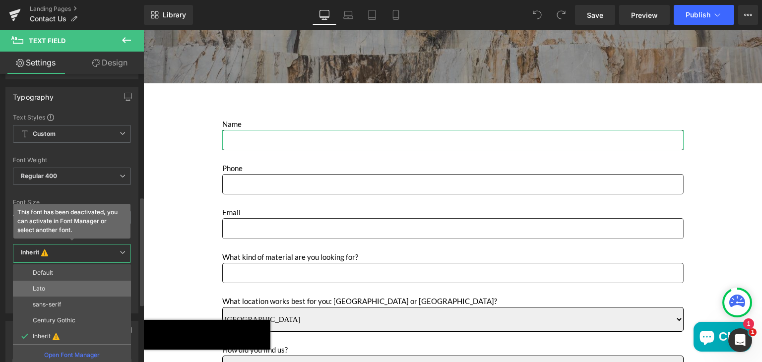
click at [42, 281] on li "Lato" at bounding box center [72, 289] width 118 height 16
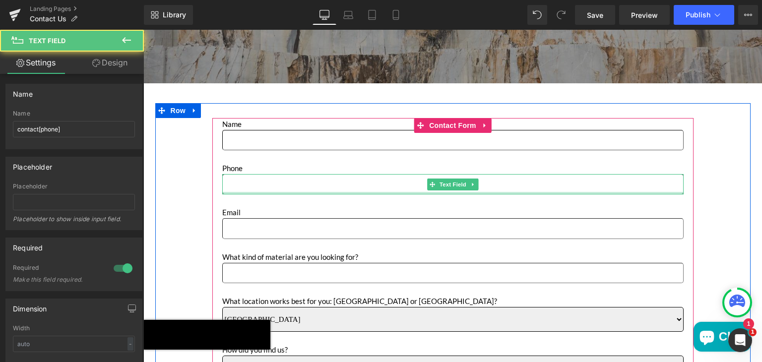
click at [231, 193] on div "Main content" at bounding box center [453, 193] width 462 height 2
click at [228, 181] on input "Main content" at bounding box center [453, 184] width 462 height 20
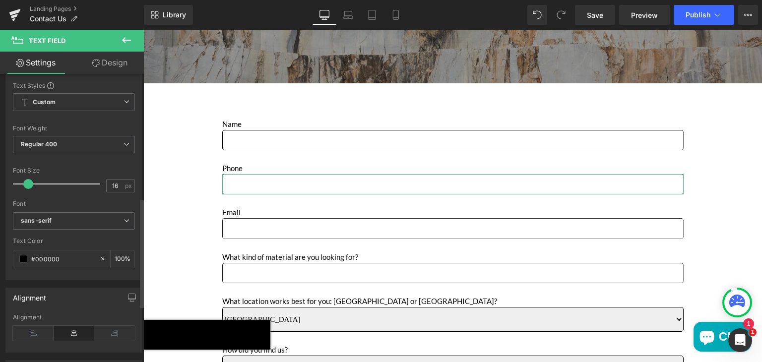
scroll to position [357, 0]
click at [89, 216] on b "sans-serif" at bounding box center [72, 219] width 103 height 8
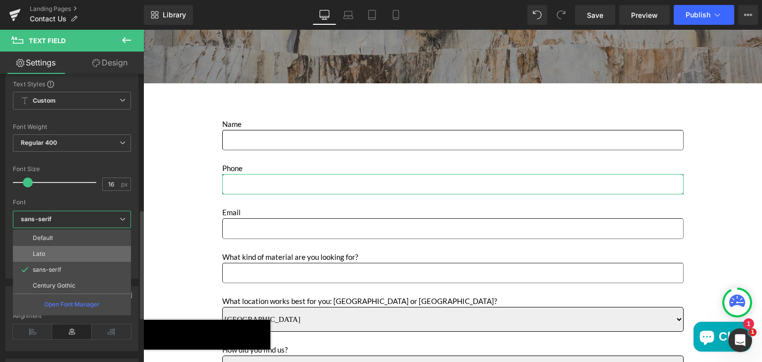
click at [60, 251] on li "Lato" at bounding box center [72, 254] width 118 height 16
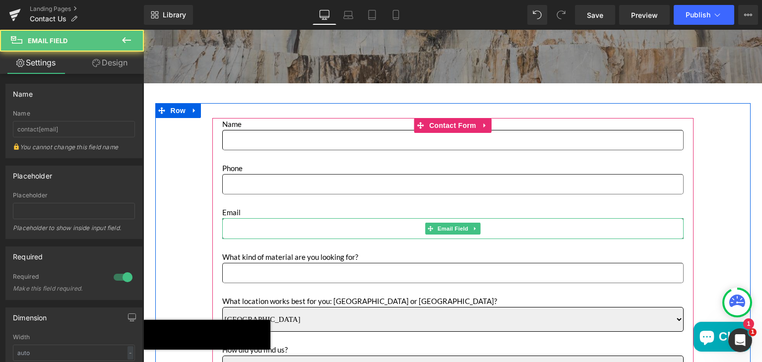
click at [268, 225] on input "Main content" at bounding box center [453, 228] width 462 height 20
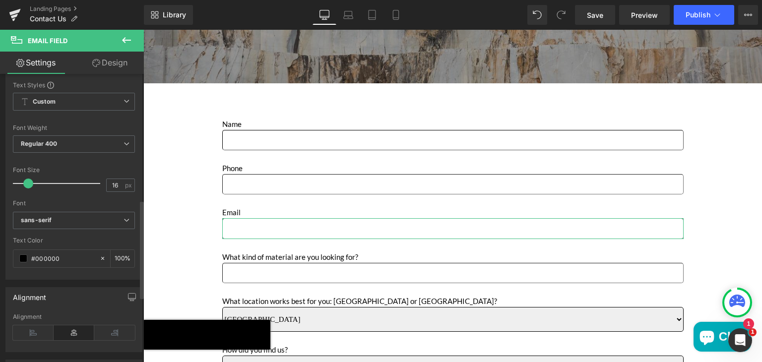
scroll to position [371, 0]
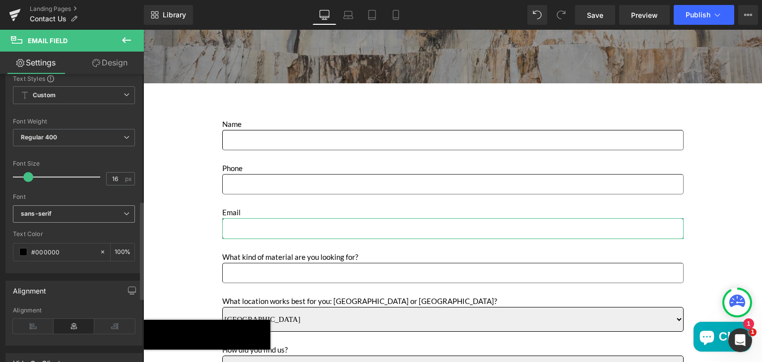
click at [68, 211] on b "sans-serif" at bounding box center [72, 214] width 103 height 8
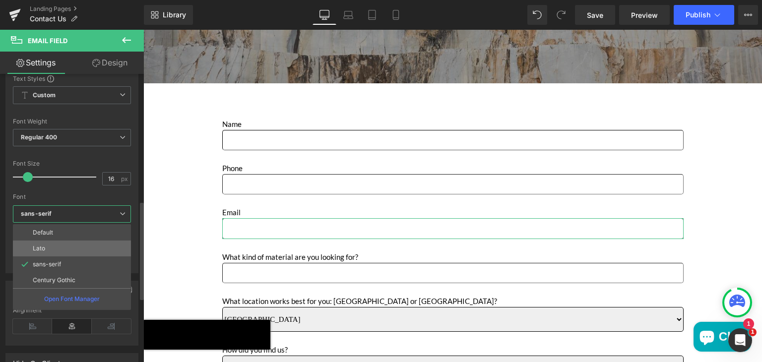
click at [46, 247] on li "Lato" at bounding box center [72, 249] width 118 height 16
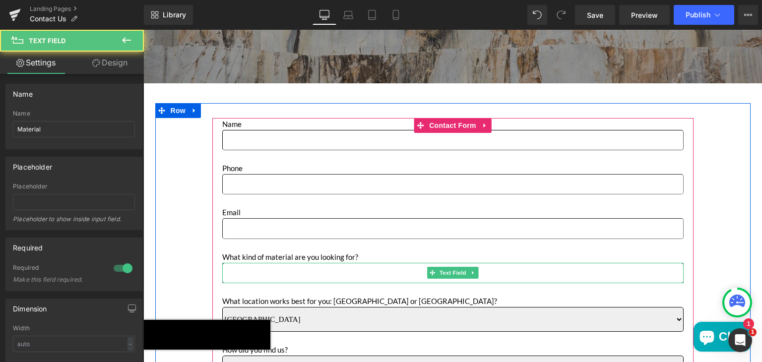
click at [273, 270] on input "Main content" at bounding box center [453, 273] width 462 height 20
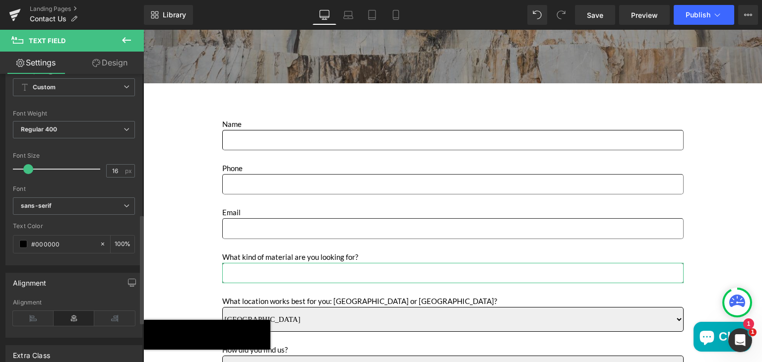
scroll to position [369, 0]
click at [70, 206] on b "sans-serif" at bounding box center [72, 207] width 103 height 8
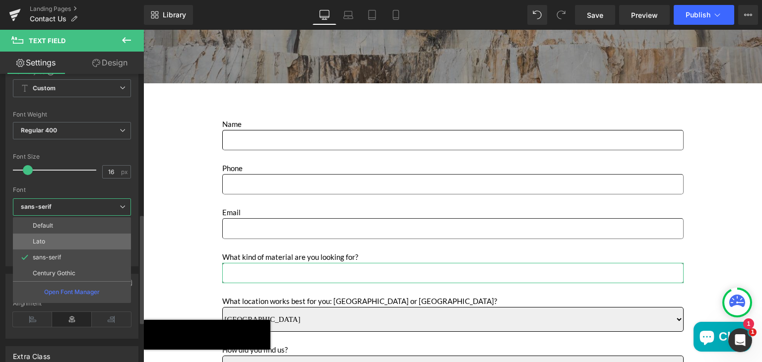
click at [47, 243] on li "Lato" at bounding box center [72, 242] width 118 height 16
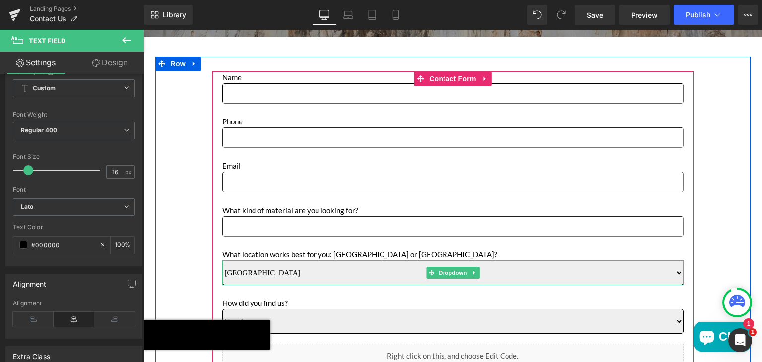
scroll to position [341, 0]
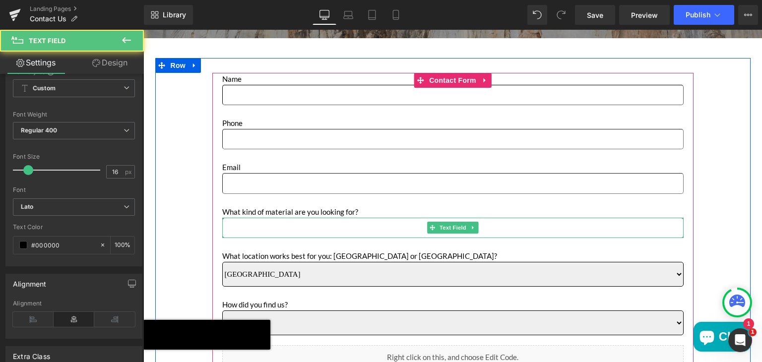
click at [244, 225] on input "Main content" at bounding box center [453, 228] width 462 height 20
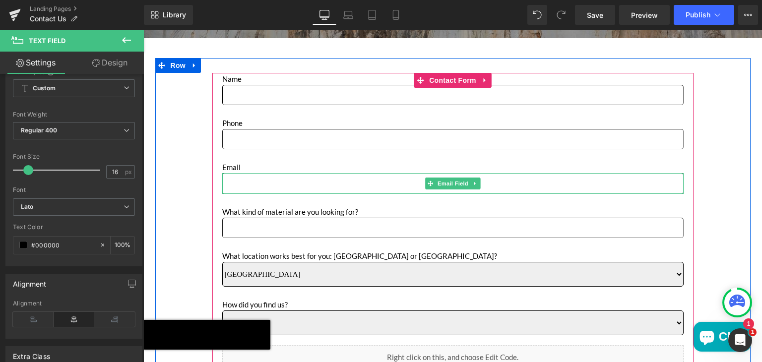
click at [234, 180] on input "Main content" at bounding box center [453, 183] width 462 height 20
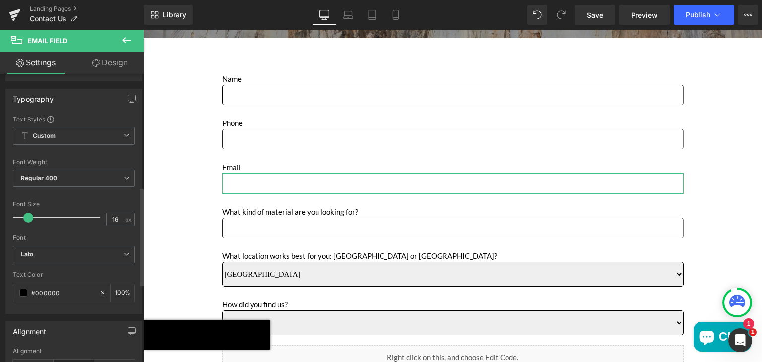
scroll to position [331, 0]
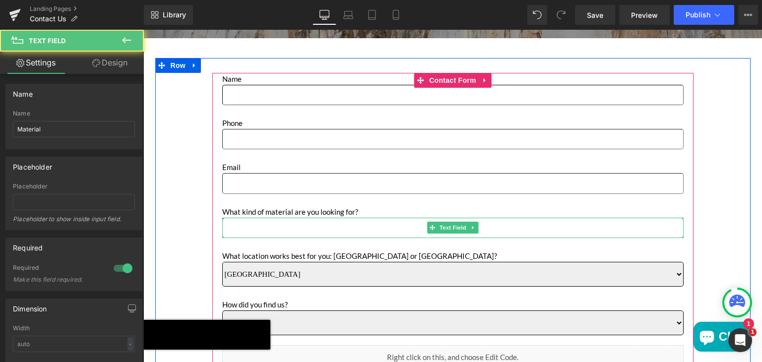
click at [234, 231] on input "Main content" at bounding box center [453, 228] width 462 height 20
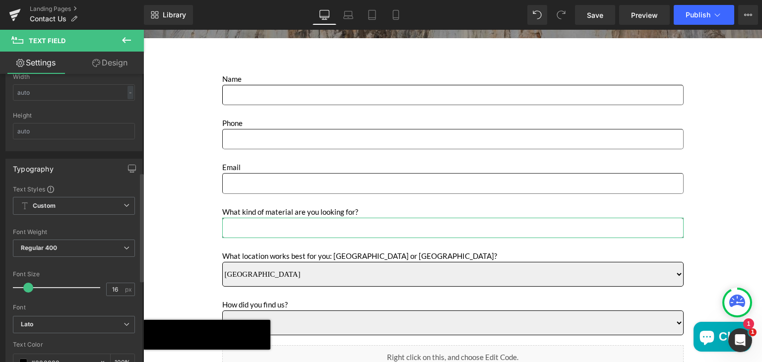
scroll to position [262, 0]
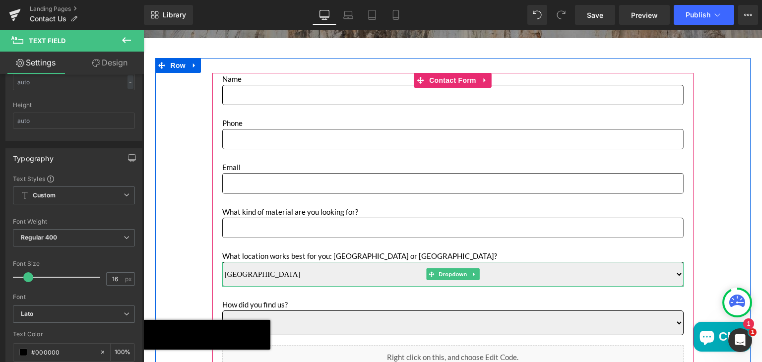
click at [252, 274] on select "Sun Valley [GEOGRAPHIC_DATA]" at bounding box center [453, 274] width 462 height 25
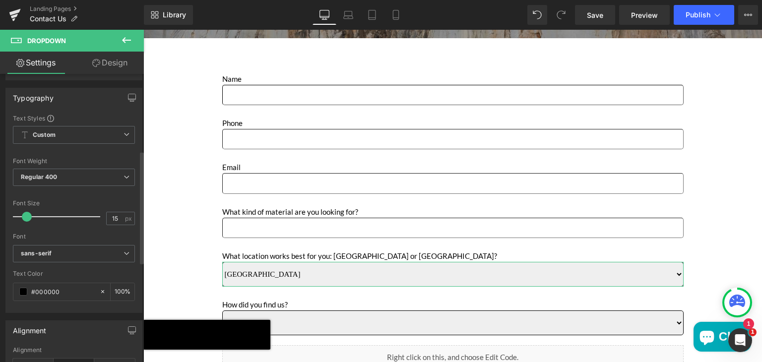
scroll to position [319, 0]
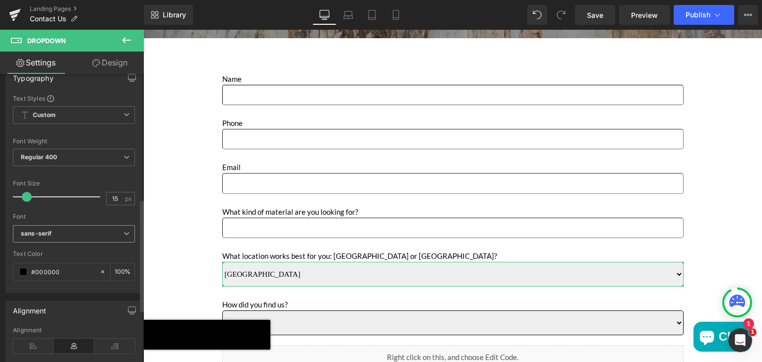
click at [68, 227] on span "sans-serif" at bounding box center [74, 233] width 122 height 17
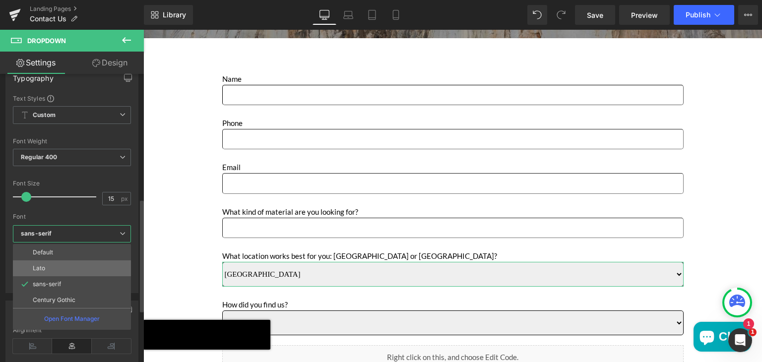
click at [47, 263] on li "Lato" at bounding box center [72, 269] width 118 height 16
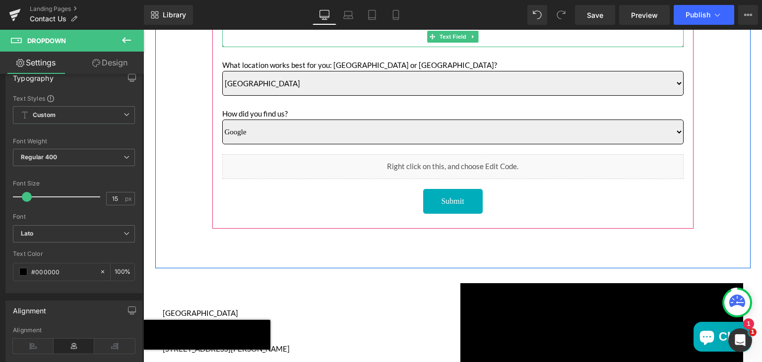
scroll to position [534, 0]
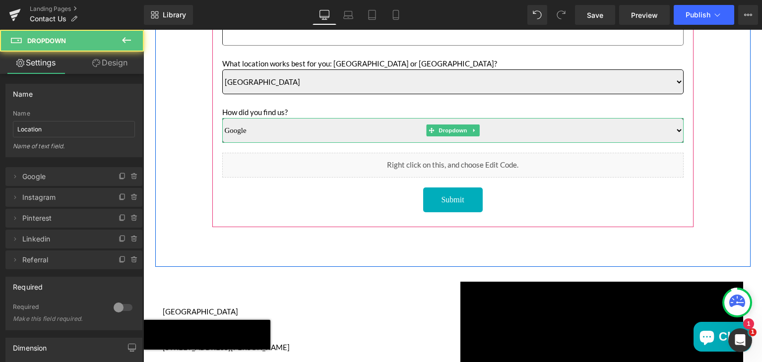
click at [261, 132] on select "Google Instagram Pinterest Linkedin Referral" at bounding box center [453, 130] width 462 height 25
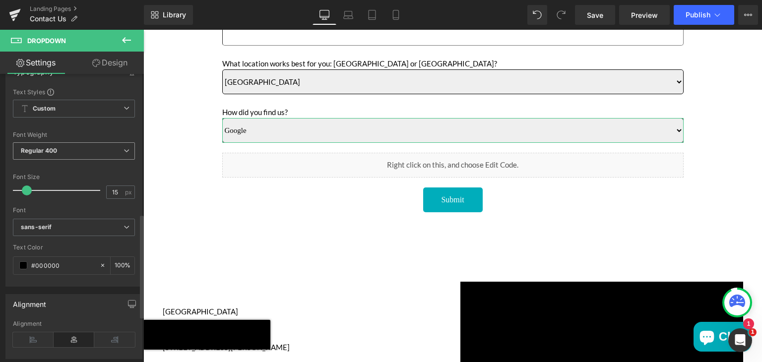
scroll to position [389, 0]
click at [58, 225] on b "sans-serif" at bounding box center [72, 227] width 103 height 8
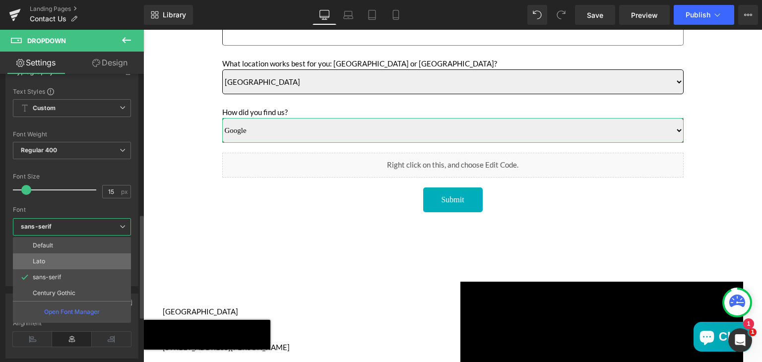
click at [49, 257] on li "Lato" at bounding box center [72, 262] width 118 height 16
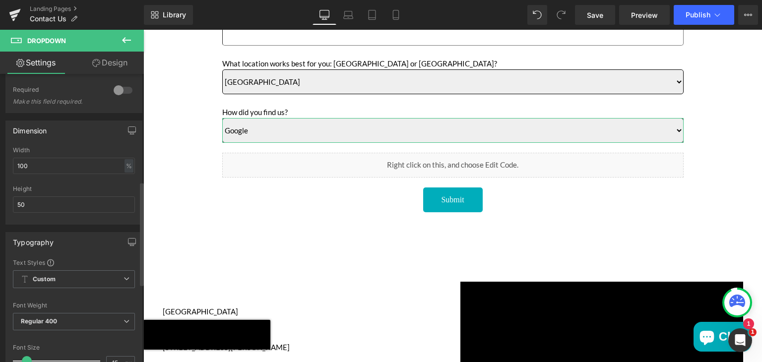
scroll to position [206, 0]
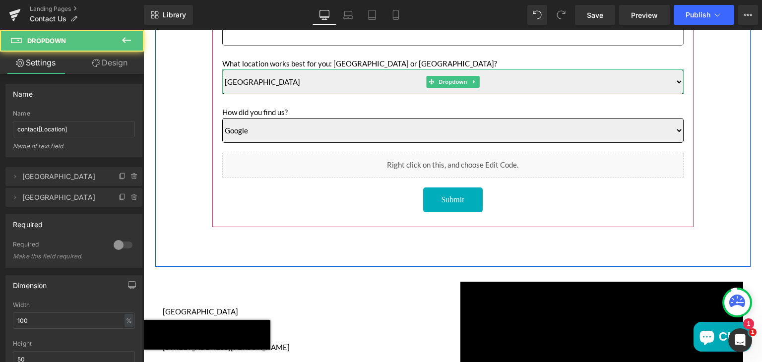
click at [288, 80] on select "Sun Valley [GEOGRAPHIC_DATA]" at bounding box center [453, 81] width 462 height 25
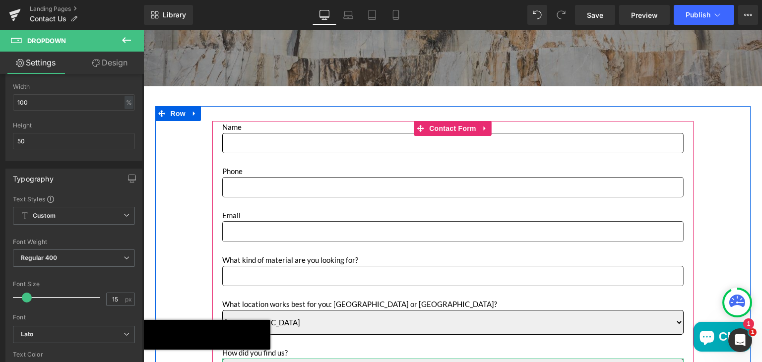
scroll to position [291, 0]
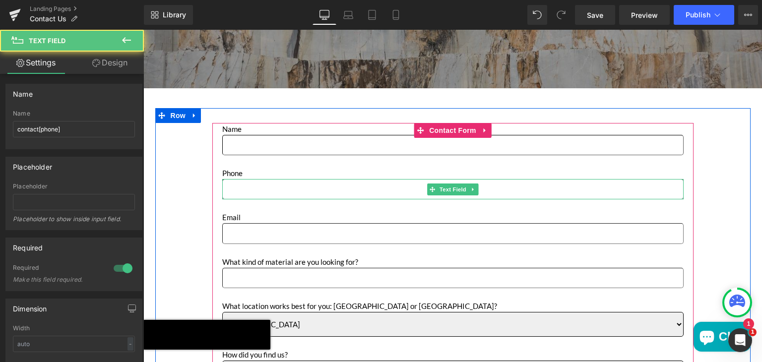
click at [240, 189] on input "Main content" at bounding box center [453, 189] width 462 height 20
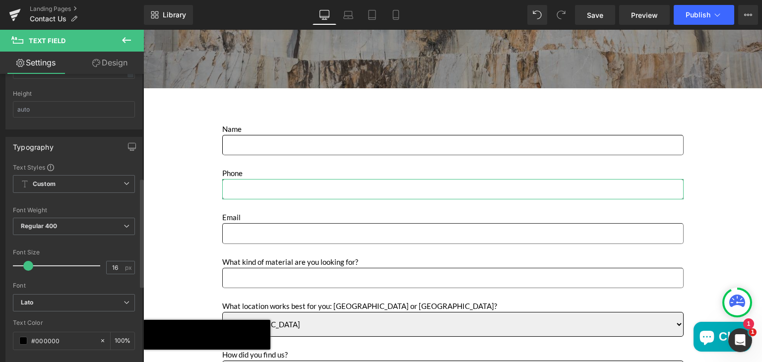
scroll to position [274, 0]
click at [600, 8] on link "Save" at bounding box center [595, 15] width 40 height 20
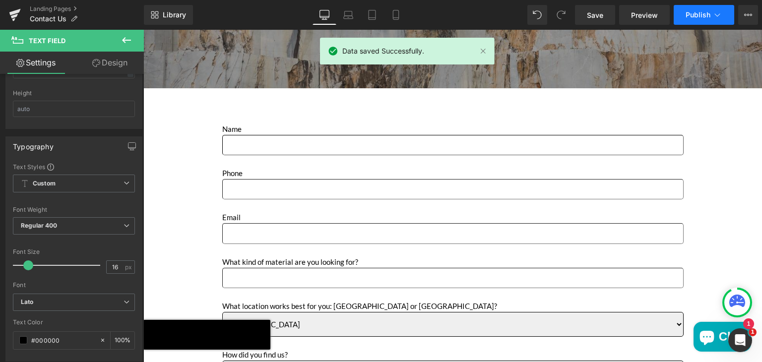
click at [710, 7] on button "Publish" at bounding box center [704, 15] width 61 height 20
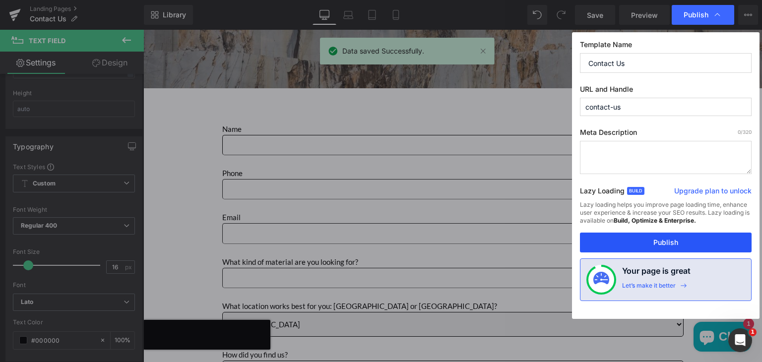
click at [624, 241] on button "Publish" at bounding box center [666, 243] width 172 height 20
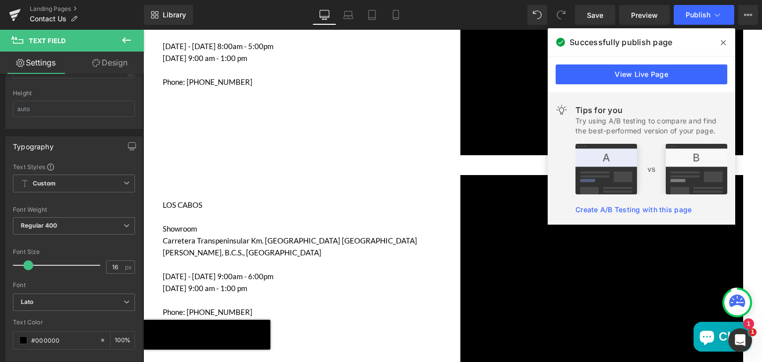
scroll to position [1296, 0]
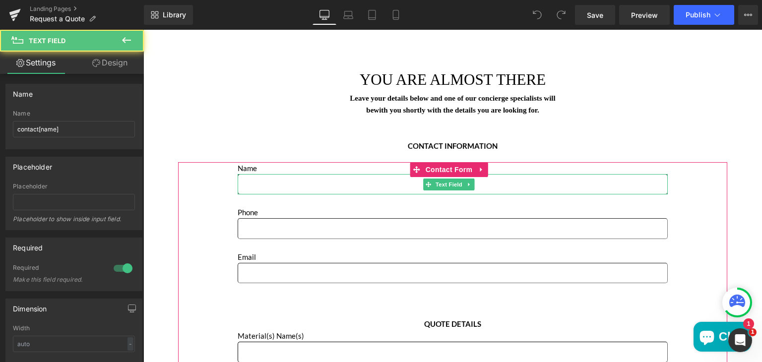
click at [294, 183] on input "Main content" at bounding box center [453, 184] width 430 height 20
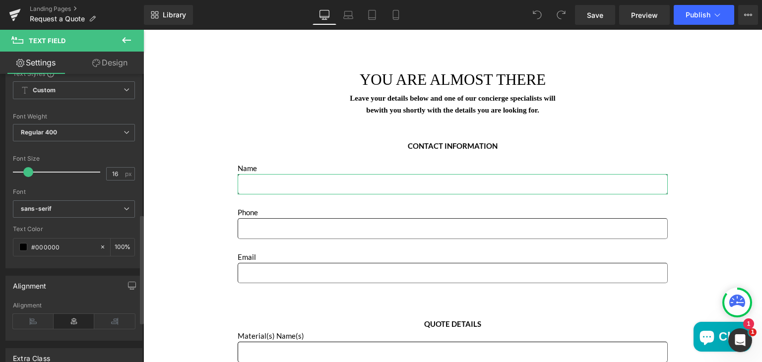
scroll to position [383, 0]
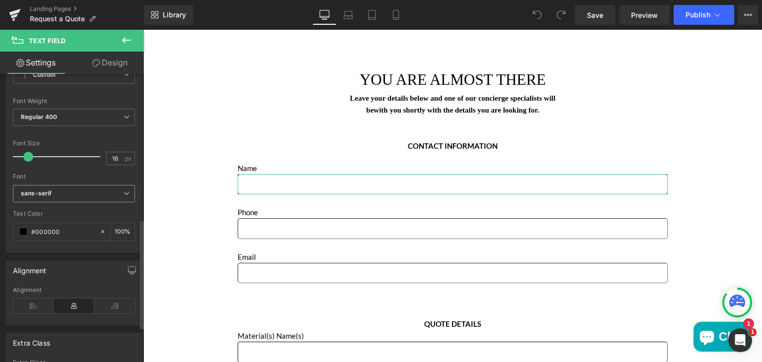
click at [58, 193] on b "sans-serif" at bounding box center [72, 194] width 103 height 8
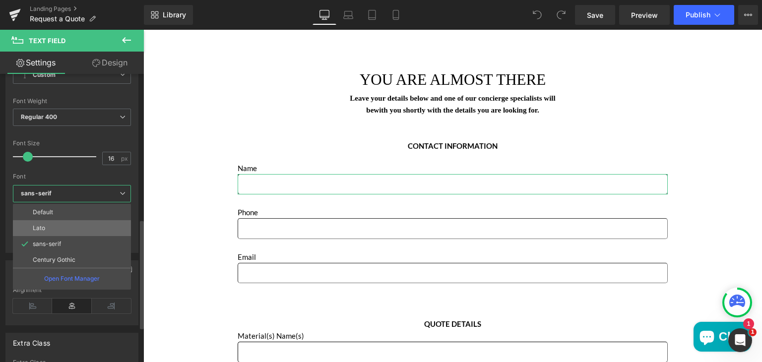
click at [39, 225] on p "Lato" at bounding box center [39, 228] width 12 height 7
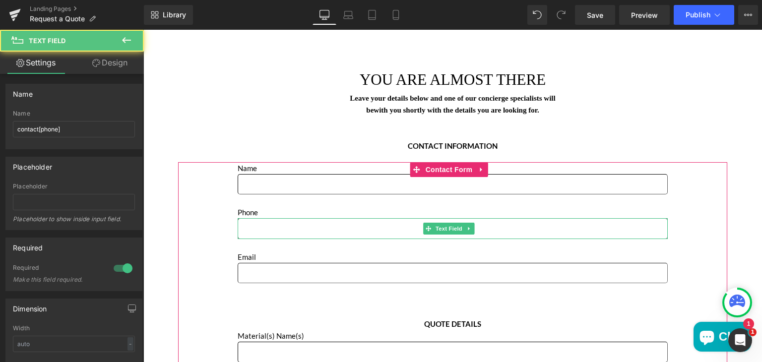
click at [256, 227] on input "Main content" at bounding box center [453, 228] width 430 height 20
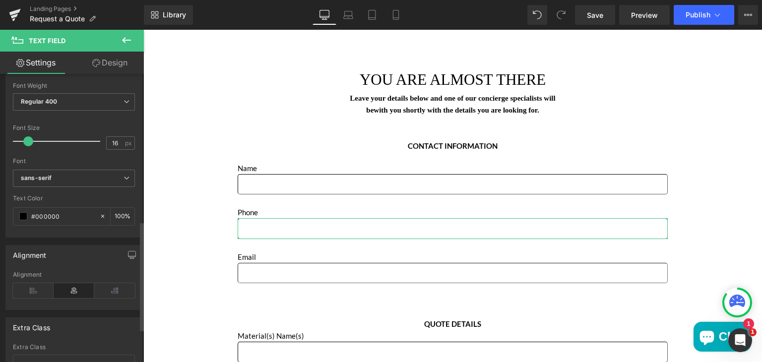
scroll to position [387, 0]
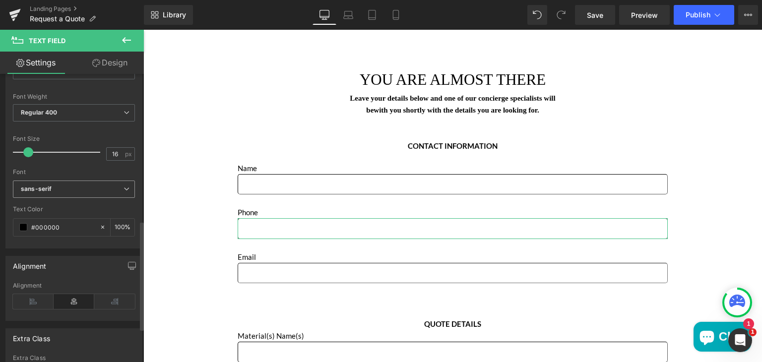
click at [66, 193] on span "sans-serif" at bounding box center [74, 189] width 122 height 17
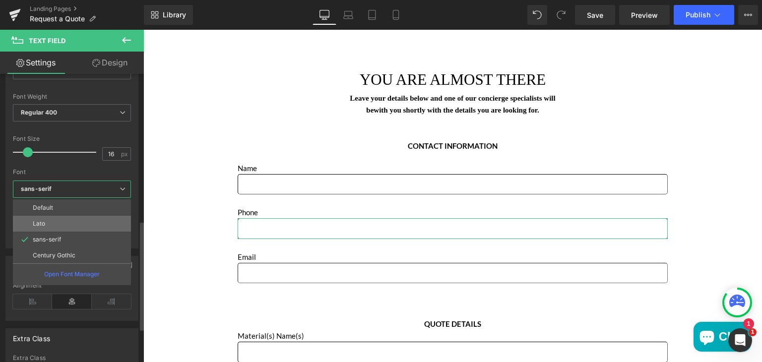
click at [48, 217] on li "Lato" at bounding box center [72, 224] width 118 height 16
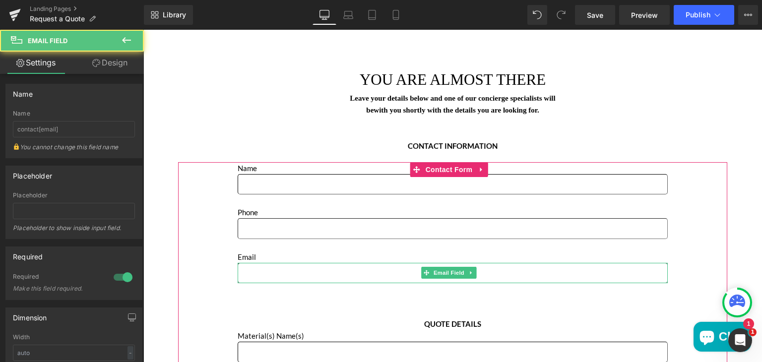
click at [250, 278] on input "Main content" at bounding box center [453, 273] width 430 height 20
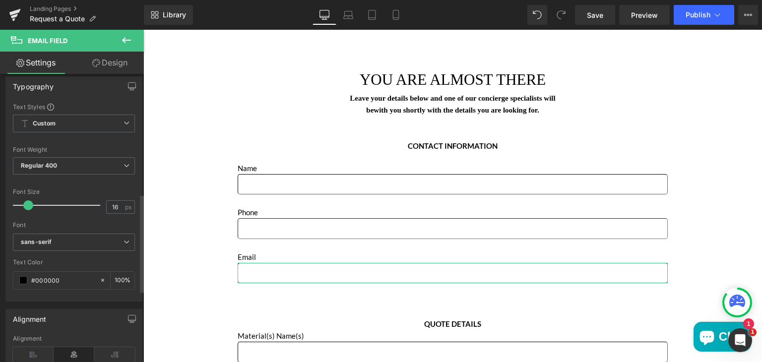
scroll to position [350, 0]
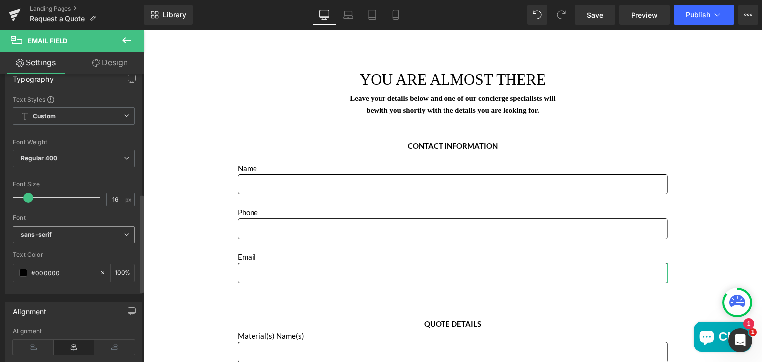
click at [41, 231] on icon "sans-serif" at bounding box center [36, 235] width 31 height 8
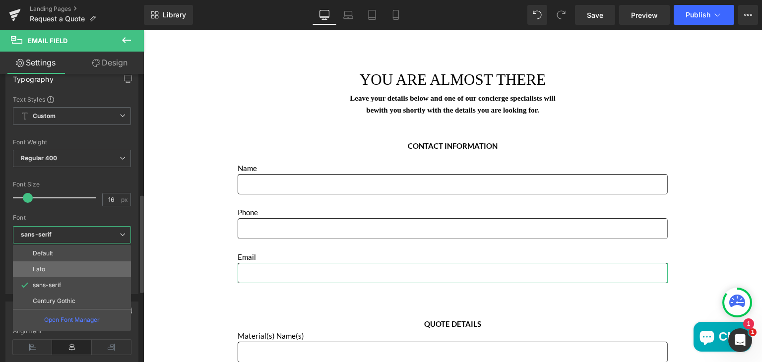
click at [37, 263] on li "Lato" at bounding box center [72, 270] width 118 height 16
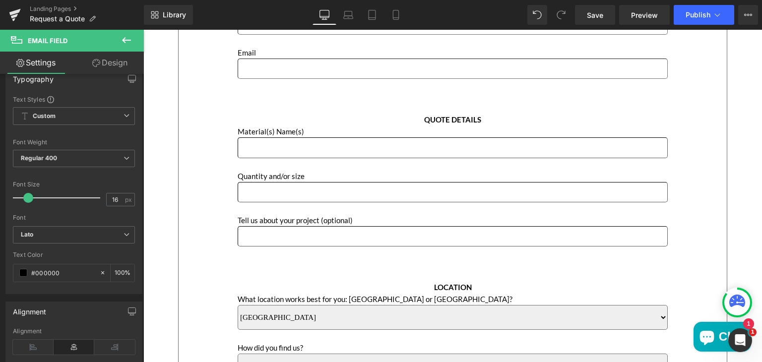
scroll to position [340, 0]
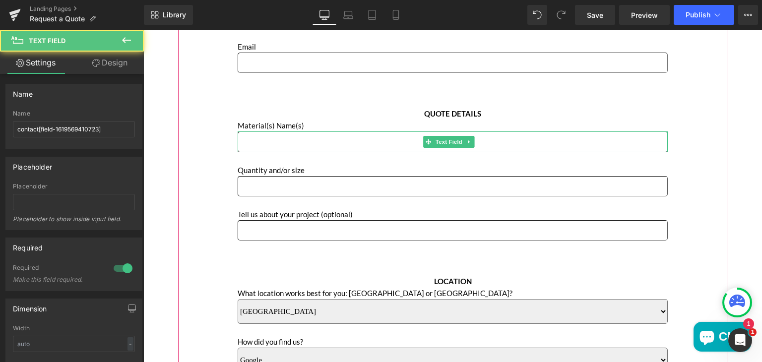
click at [260, 143] on input "Main content" at bounding box center [453, 142] width 430 height 20
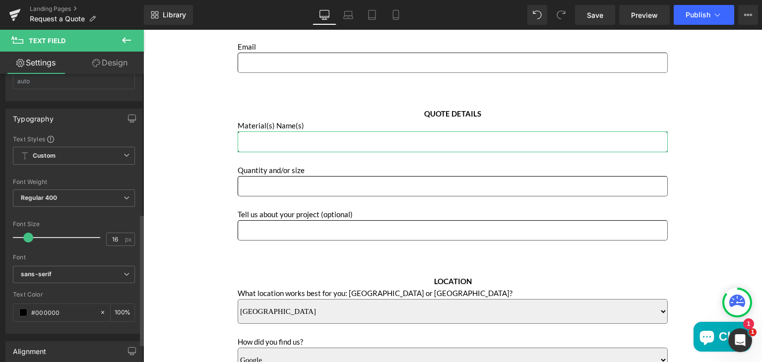
scroll to position [309, 0]
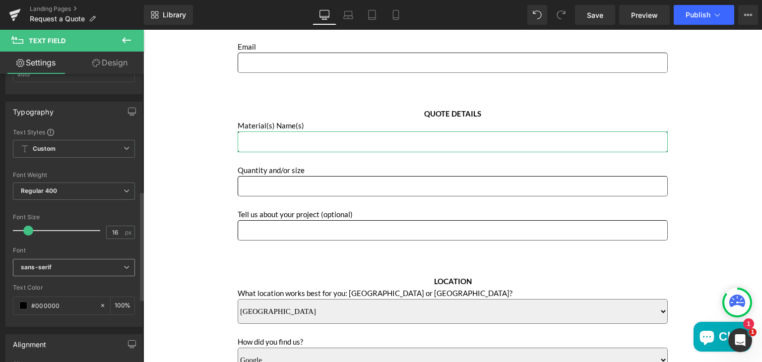
click at [52, 264] on b "sans-serif" at bounding box center [72, 268] width 103 height 8
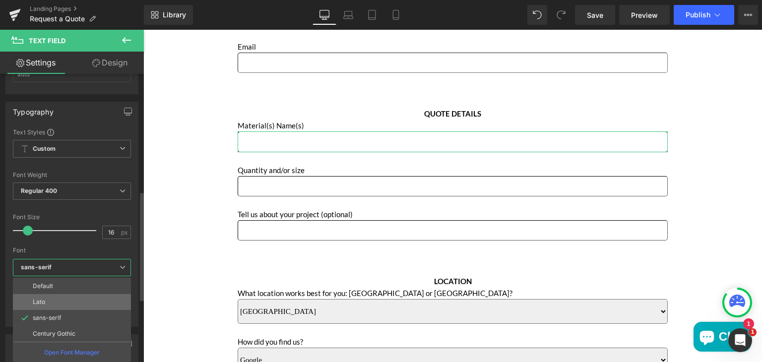
click at [43, 299] on p "Lato" at bounding box center [39, 302] width 12 height 7
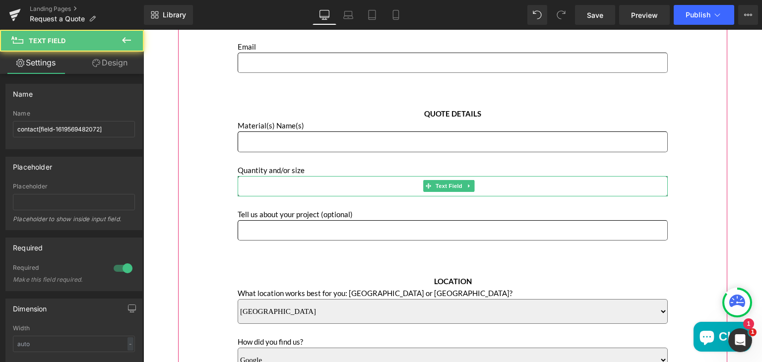
click at [252, 185] on input "Main content" at bounding box center [453, 186] width 430 height 20
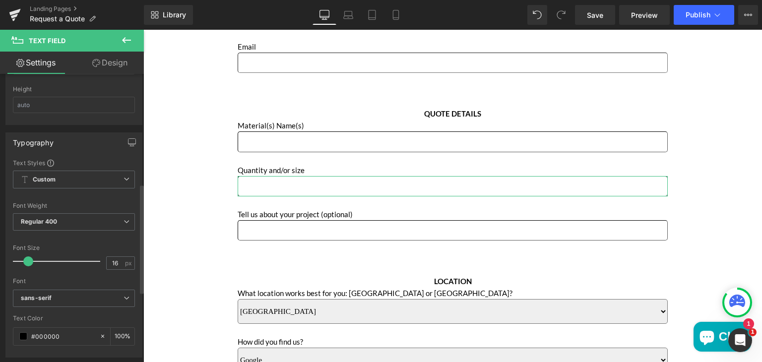
scroll to position [294, 0]
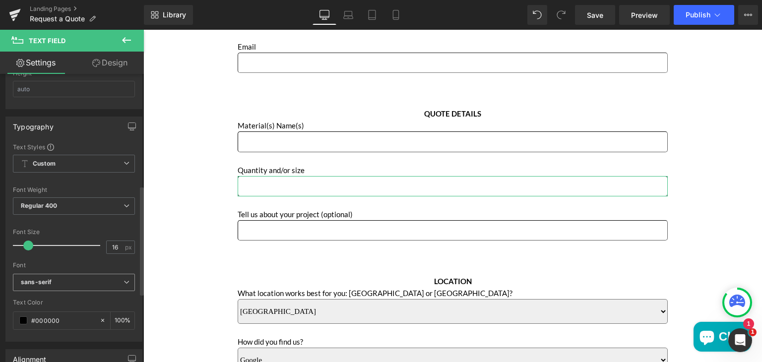
click at [52, 278] on b "sans-serif" at bounding box center [72, 282] width 103 height 8
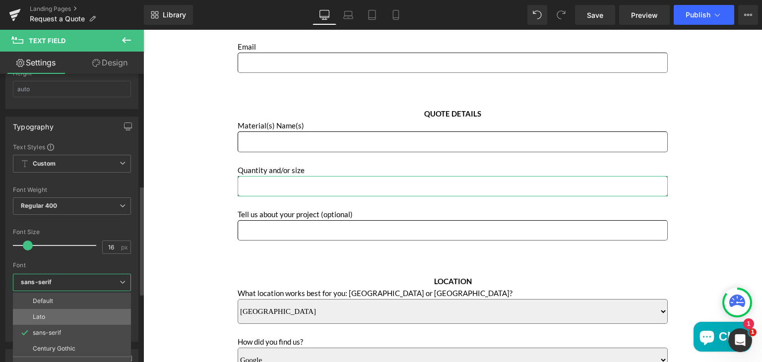
click at [47, 315] on li "Lato" at bounding box center [72, 317] width 118 height 16
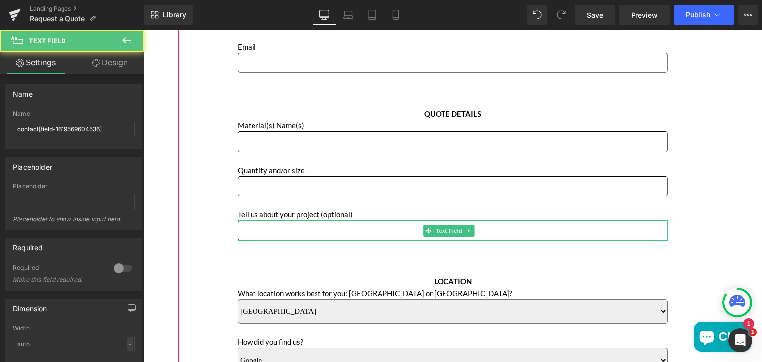
click at [279, 233] on input "Main content" at bounding box center [453, 230] width 430 height 20
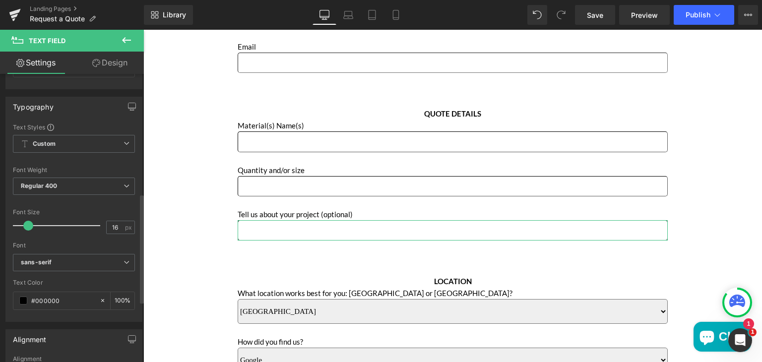
scroll to position [315, 0]
click at [53, 257] on b "sans-serif" at bounding box center [72, 261] width 103 height 8
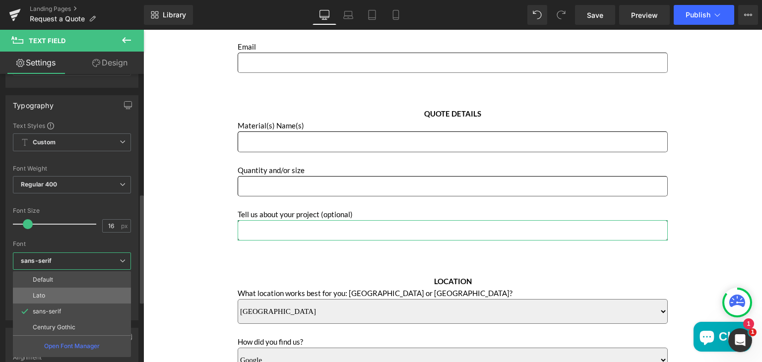
click at [42, 295] on p "Lato" at bounding box center [39, 295] width 12 height 7
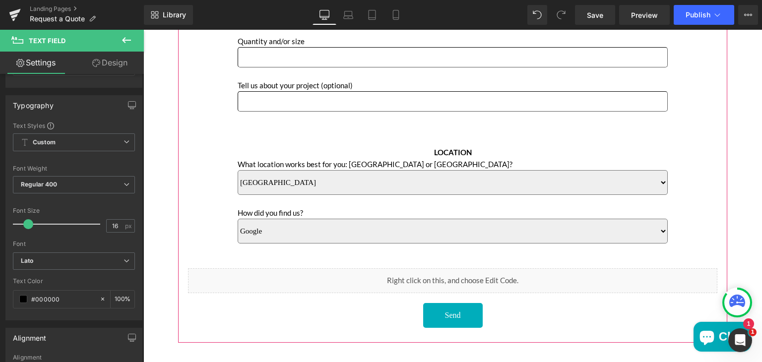
scroll to position [471, 0]
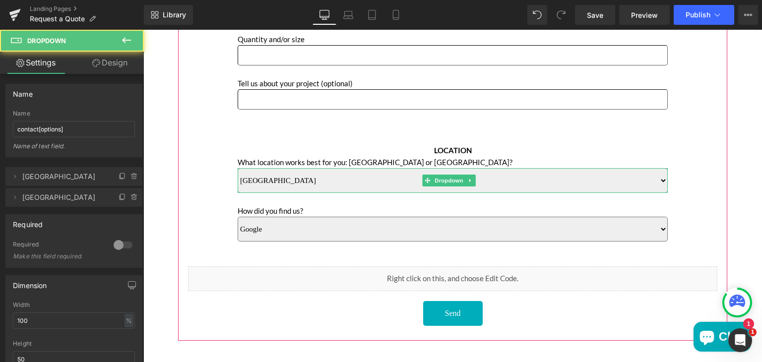
click at [279, 185] on select "Sun Valley [GEOGRAPHIC_DATA]" at bounding box center [453, 180] width 430 height 25
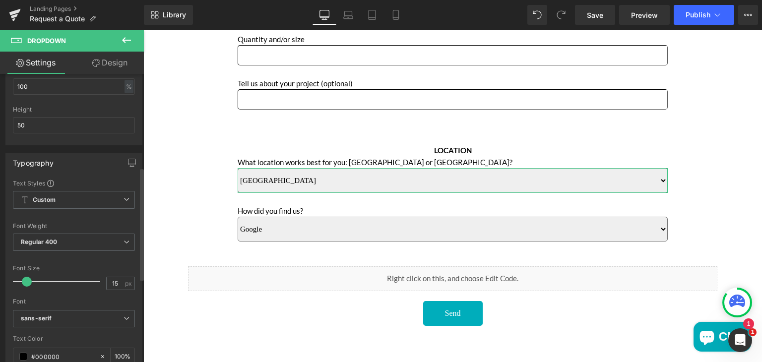
scroll to position [240, 0]
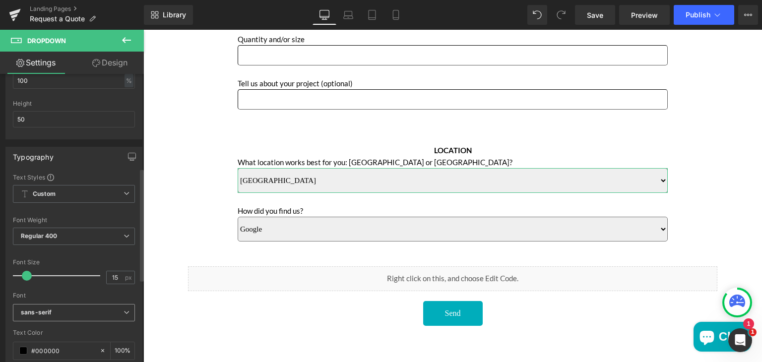
click at [63, 310] on b "sans-serif" at bounding box center [72, 313] width 103 height 8
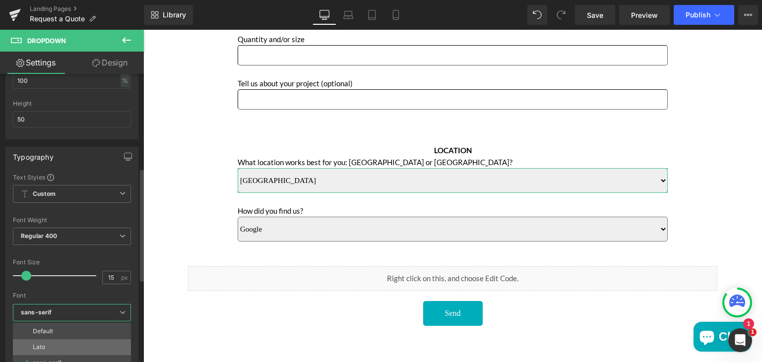
click at [42, 344] on p "Lato" at bounding box center [39, 347] width 12 height 7
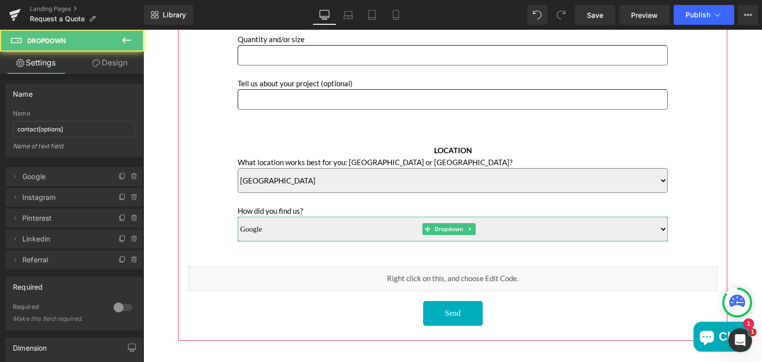
click at [284, 231] on select "Google Instagram Pinterest Linkedin Referral" at bounding box center [453, 229] width 430 height 25
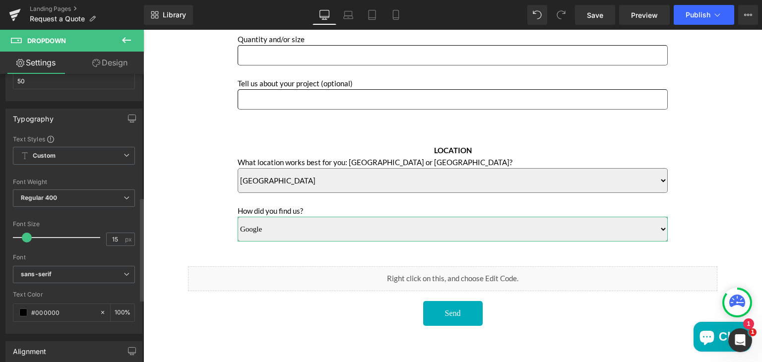
scroll to position [342, 0]
click at [44, 270] on icon "sans-serif" at bounding box center [36, 274] width 31 height 8
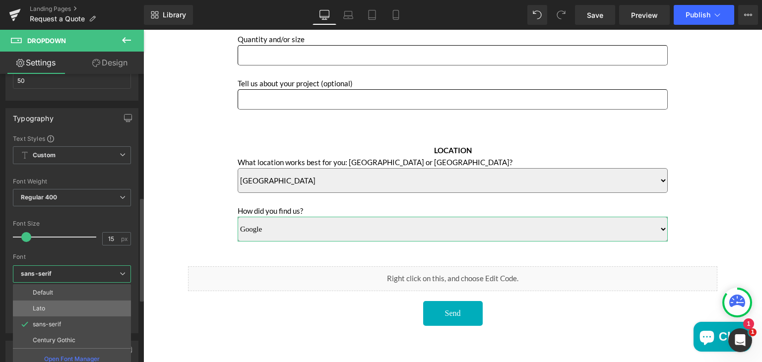
click at [45, 303] on li "Lato" at bounding box center [72, 309] width 118 height 16
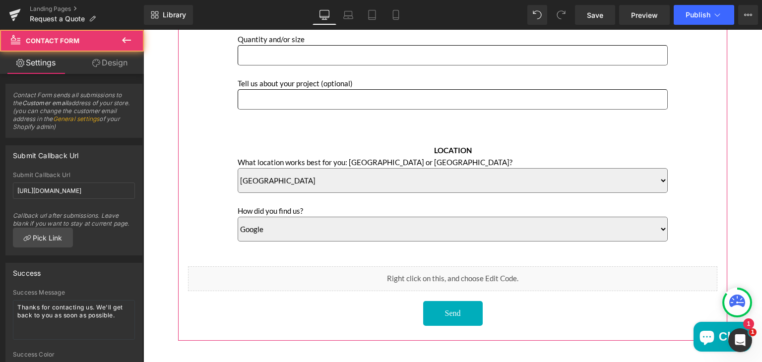
click at [203, 185] on div "Name Text Block Text Field Phone Text Block Text Field Email Text Block Email F…" at bounding box center [453, 73] width 530 height 505
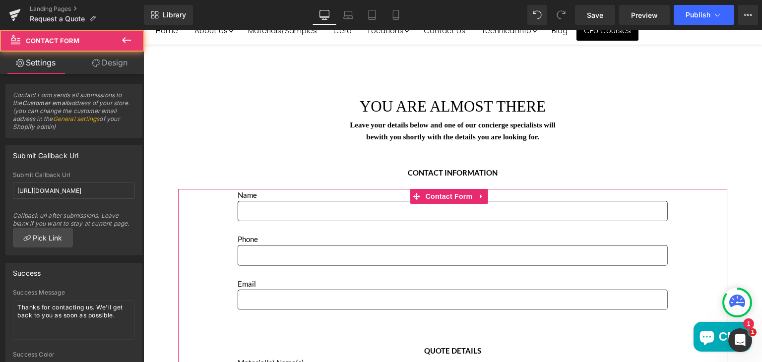
scroll to position [0, 0]
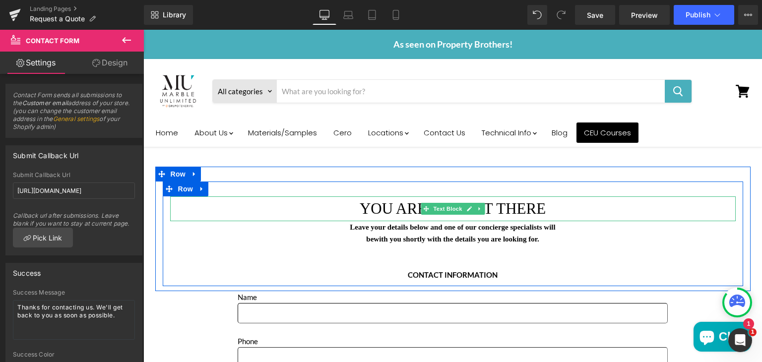
click at [412, 202] on p "YOU ARE ALMOST THERE" at bounding box center [453, 209] width 566 height 25
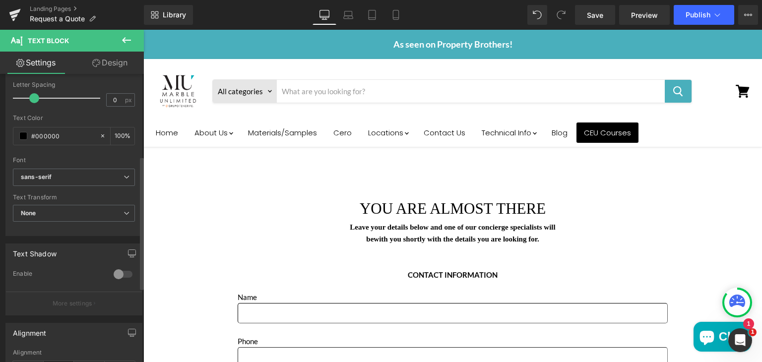
scroll to position [169, 0]
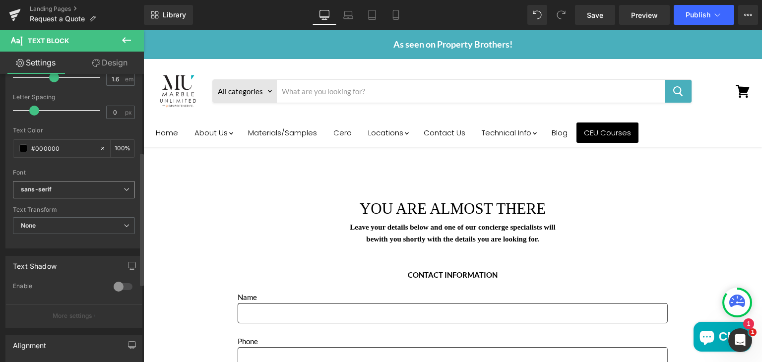
click at [54, 187] on b "sans-serif" at bounding box center [72, 190] width 103 height 8
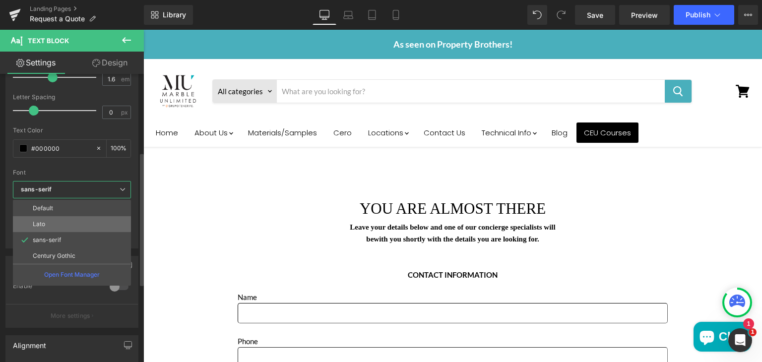
click at [46, 220] on li "Lato" at bounding box center [72, 224] width 118 height 16
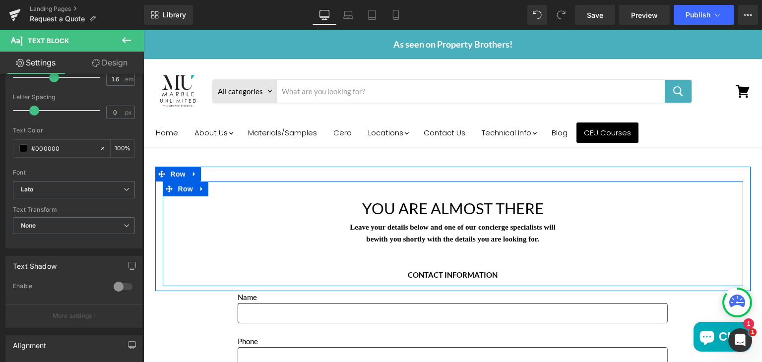
click at [417, 233] on p "be with you shortly with the details you are looking for." at bounding box center [453, 239] width 566 height 12
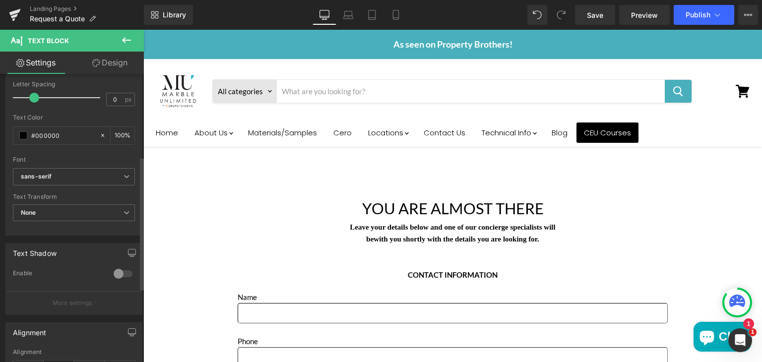
scroll to position [186, 0]
click at [70, 165] on span "sans-serif" at bounding box center [74, 172] width 122 height 17
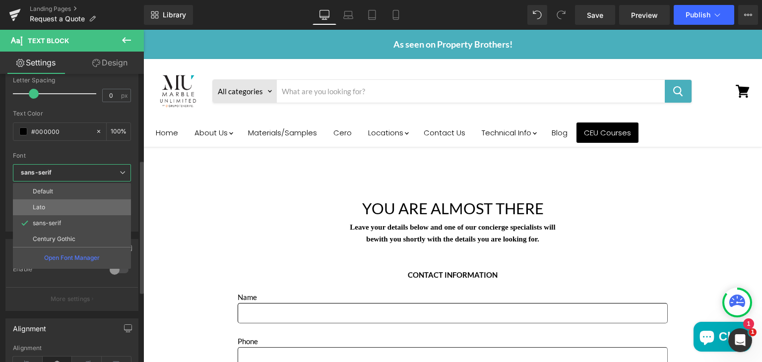
click at [43, 205] on p "Lato" at bounding box center [39, 207] width 12 height 7
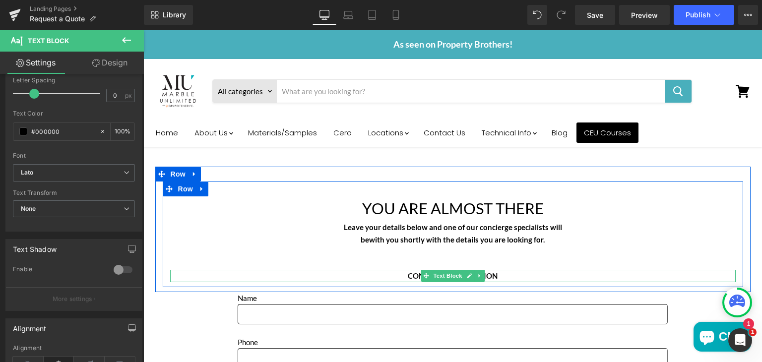
click at [400, 273] on p "CONTACT INFORMATION" at bounding box center [453, 276] width 566 height 12
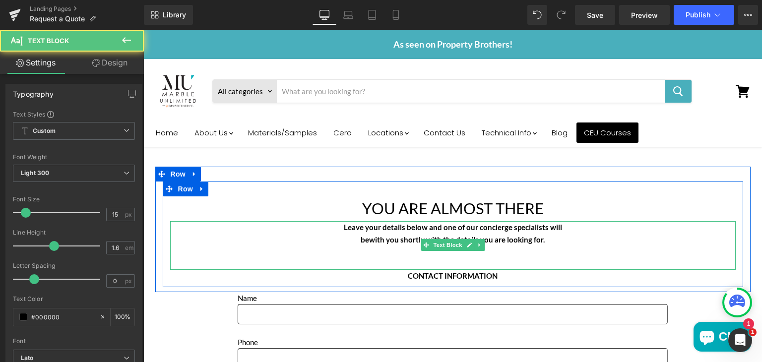
click at [375, 235] on b "with you shortly with the details you are looking for." at bounding box center [457, 239] width 176 height 9
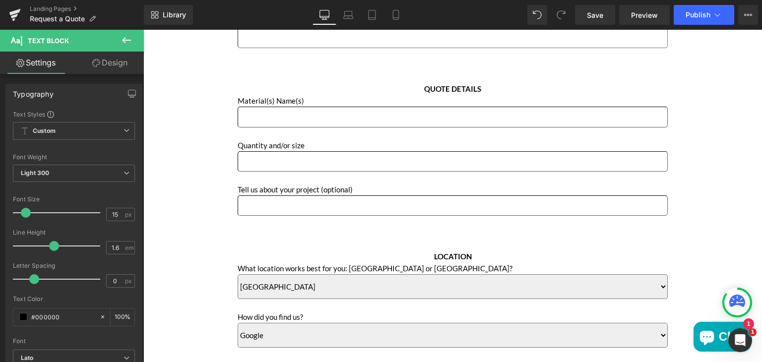
scroll to position [365, 0]
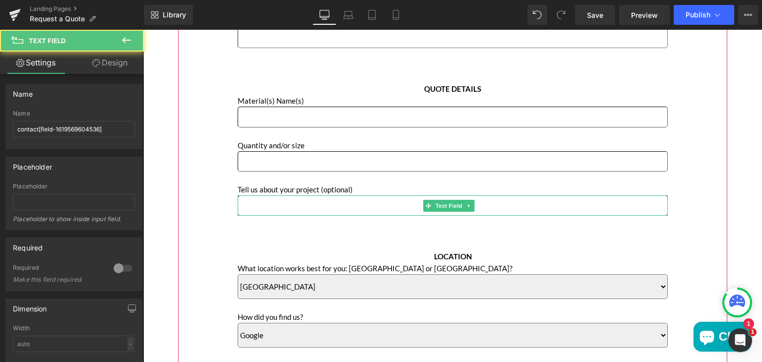
click at [304, 206] on input "Main content" at bounding box center [453, 206] width 430 height 20
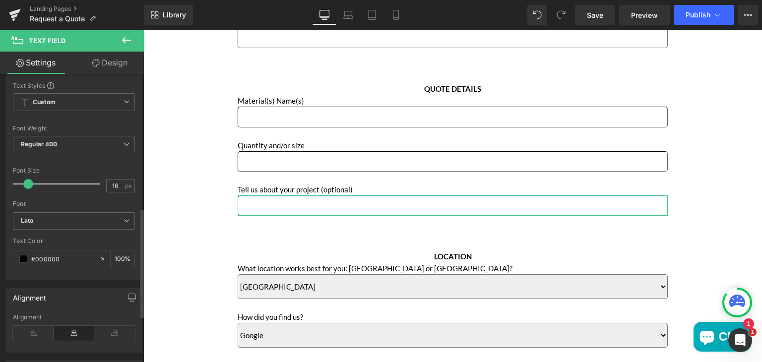
scroll to position [357, 0]
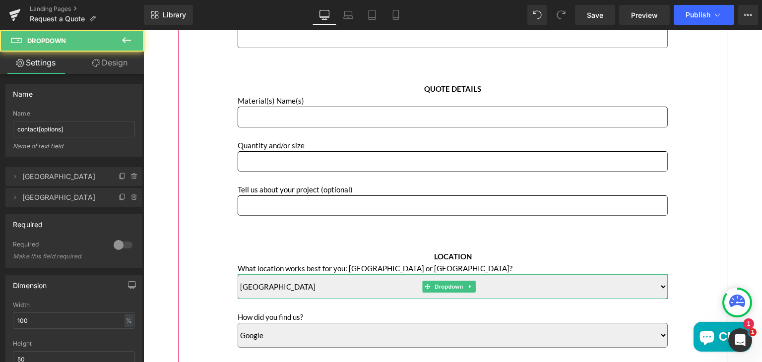
click at [314, 280] on select "Sun Valley [GEOGRAPHIC_DATA]" at bounding box center [453, 286] width 430 height 25
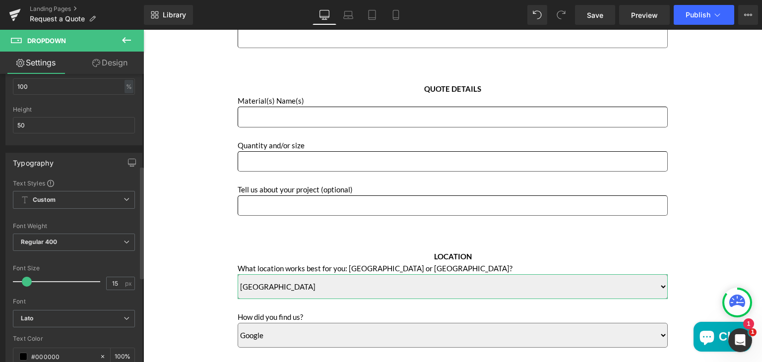
scroll to position [234, 0]
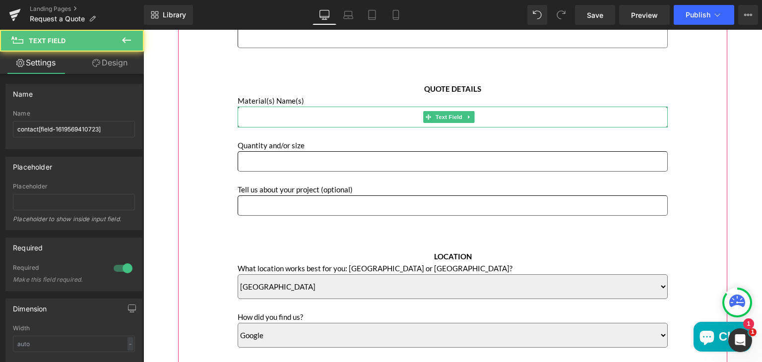
click at [286, 116] on input "Main content" at bounding box center [453, 117] width 430 height 20
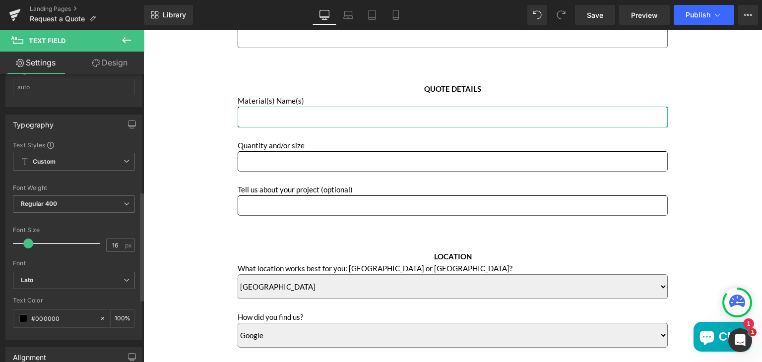
scroll to position [311, 0]
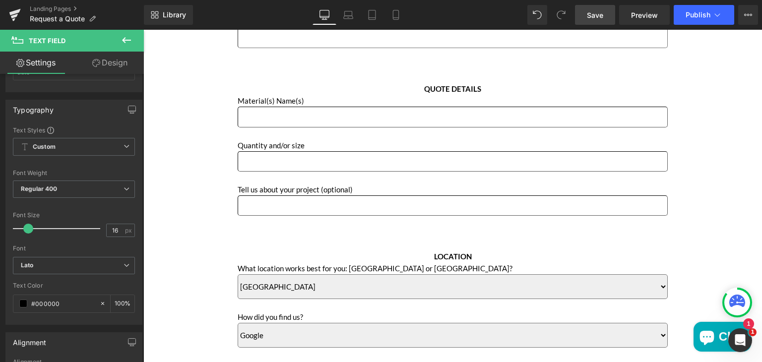
click at [603, 13] on span "Save" at bounding box center [595, 15] width 16 height 10
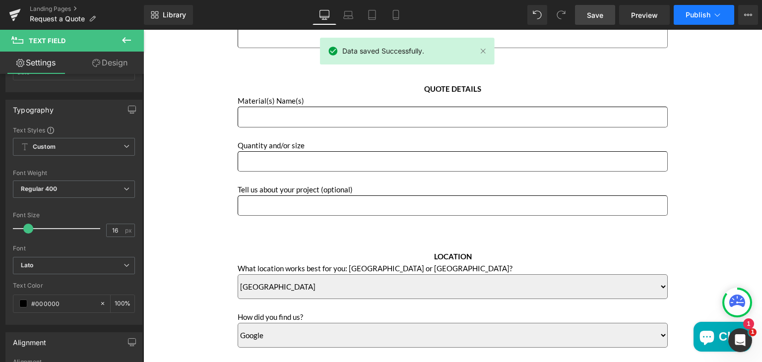
click at [697, 12] on span "Publish" at bounding box center [698, 15] width 25 height 8
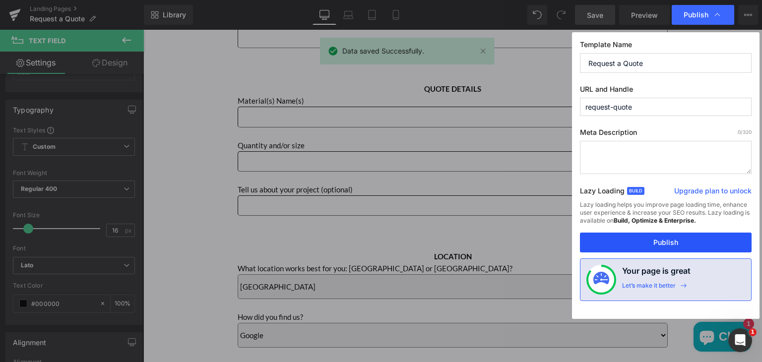
click at [590, 239] on button "Publish" at bounding box center [666, 243] width 172 height 20
